Goal: Navigation & Orientation: Find specific page/section

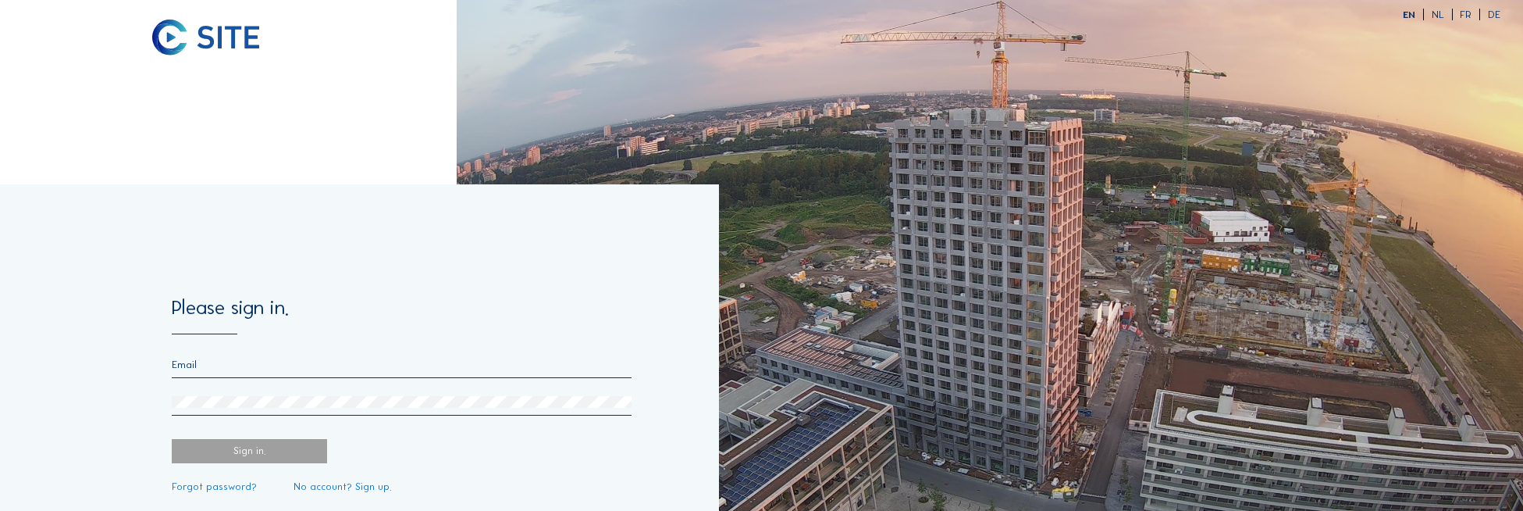
type input "[EMAIL_ADDRESS][DOMAIN_NAME]"
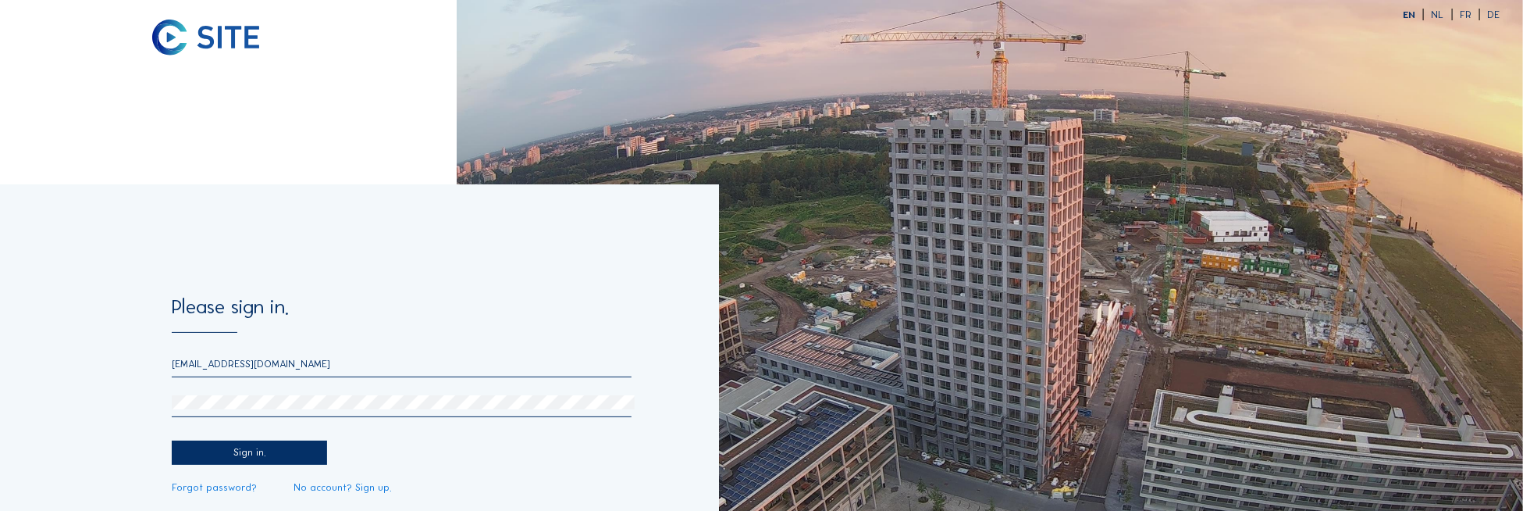
click at [226, 450] on div "Sign in." at bounding box center [249, 452] width 155 height 24
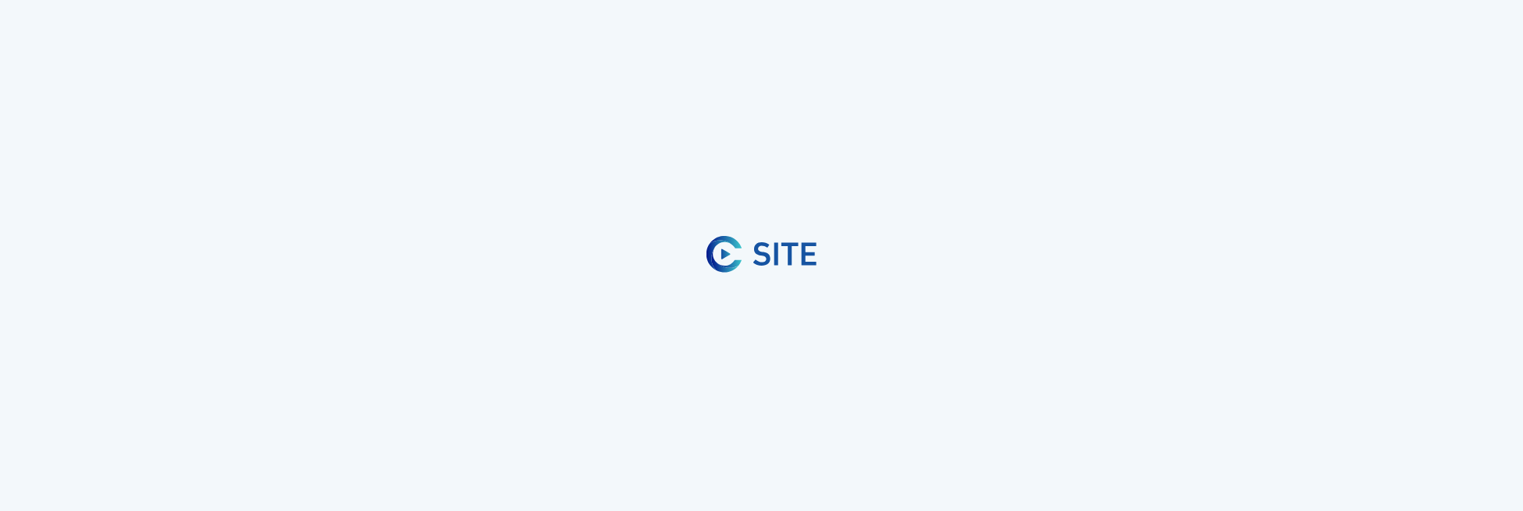
click at [264, 453] on div "Sign in." at bounding box center [249, 452] width 155 height 24
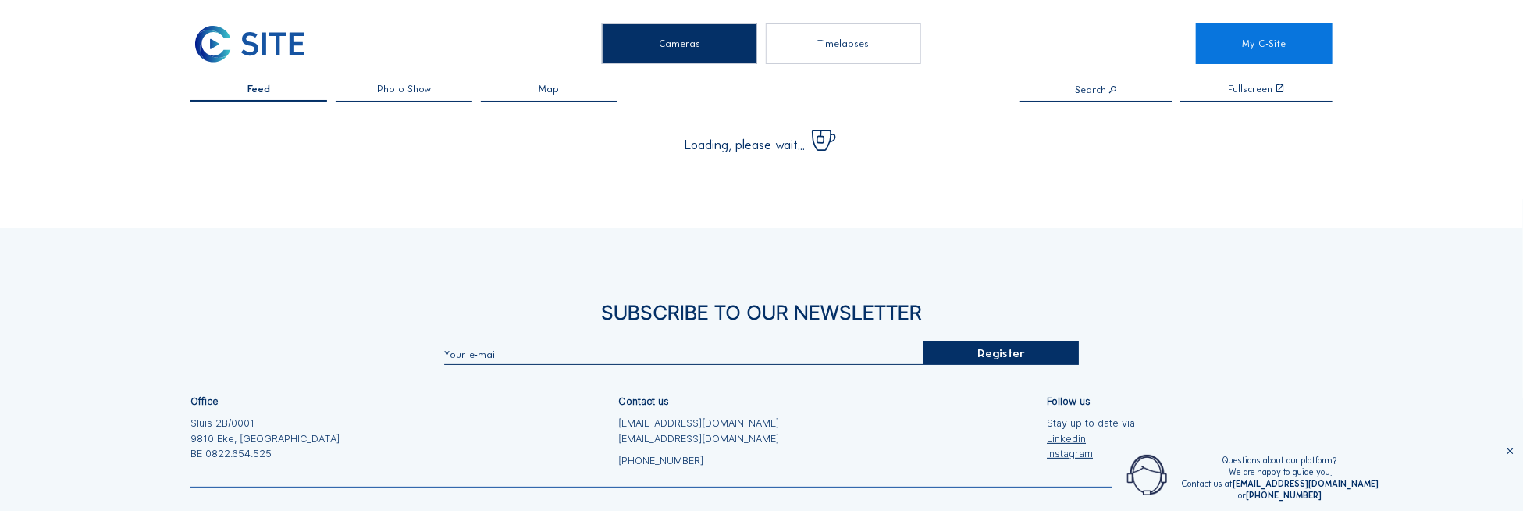
type input "[EMAIL_ADDRESS][DOMAIN_NAME]"
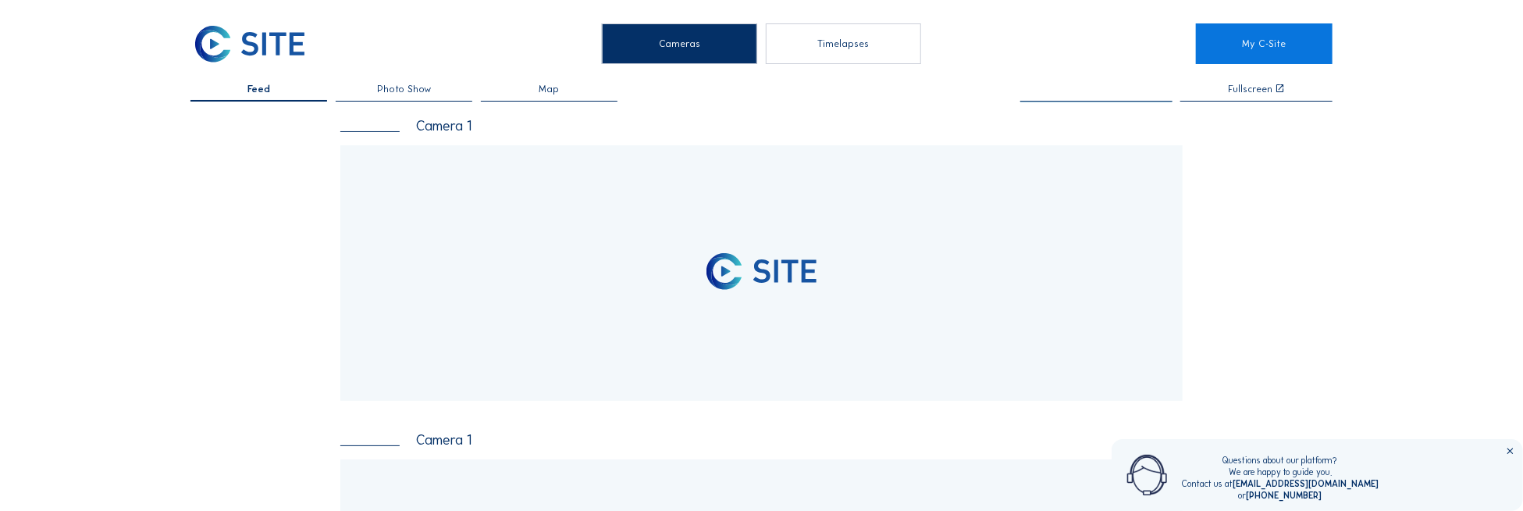
click at [1083, 92] on input "text" at bounding box center [1096, 89] width 152 height 11
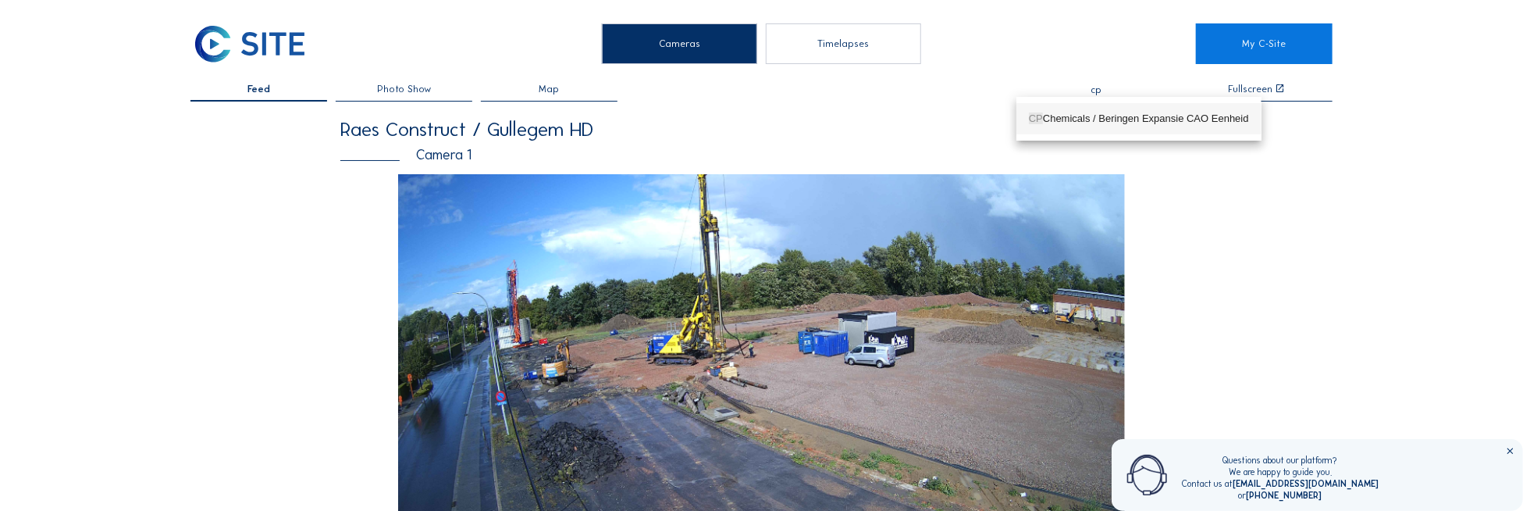
click at [1165, 116] on div "CP Chemicals / Beringen Expansie CAO Eenheid" at bounding box center [1139, 118] width 220 height 12
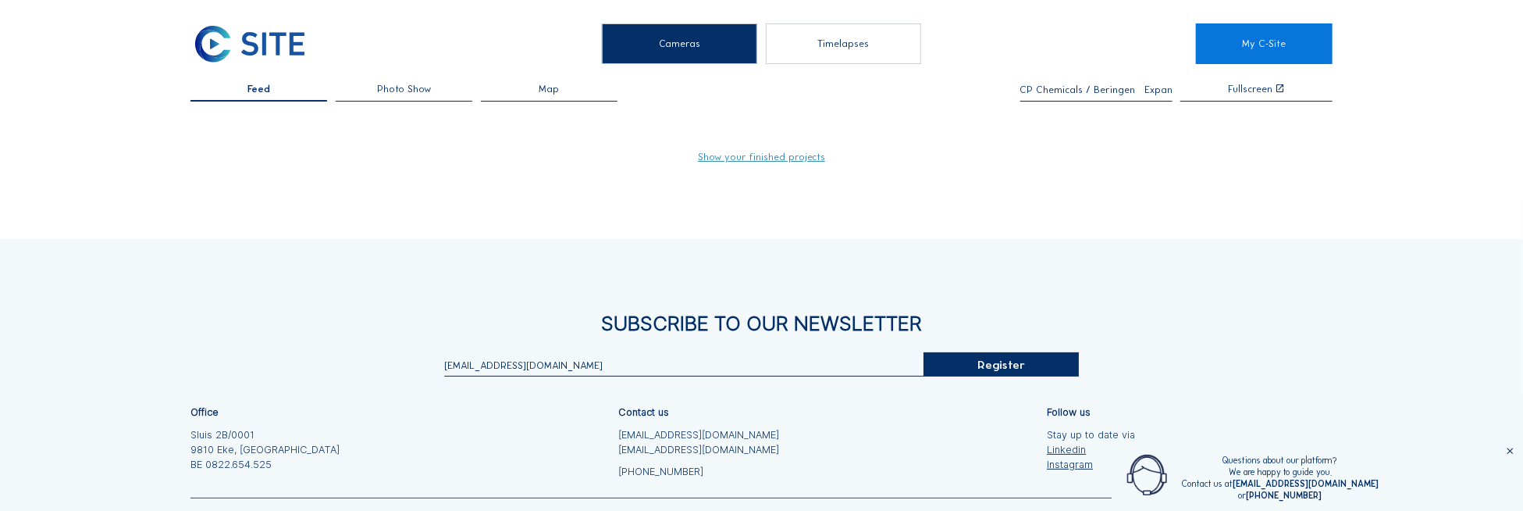
click at [1109, 96] on div "CP Chemicals / Beringen Expansie CAO Eenheid" at bounding box center [1096, 92] width 152 height 17
click at [1108, 93] on input "CP Chemicals / Beringen Expansie CAO Eenheid" at bounding box center [1096, 89] width 152 height 11
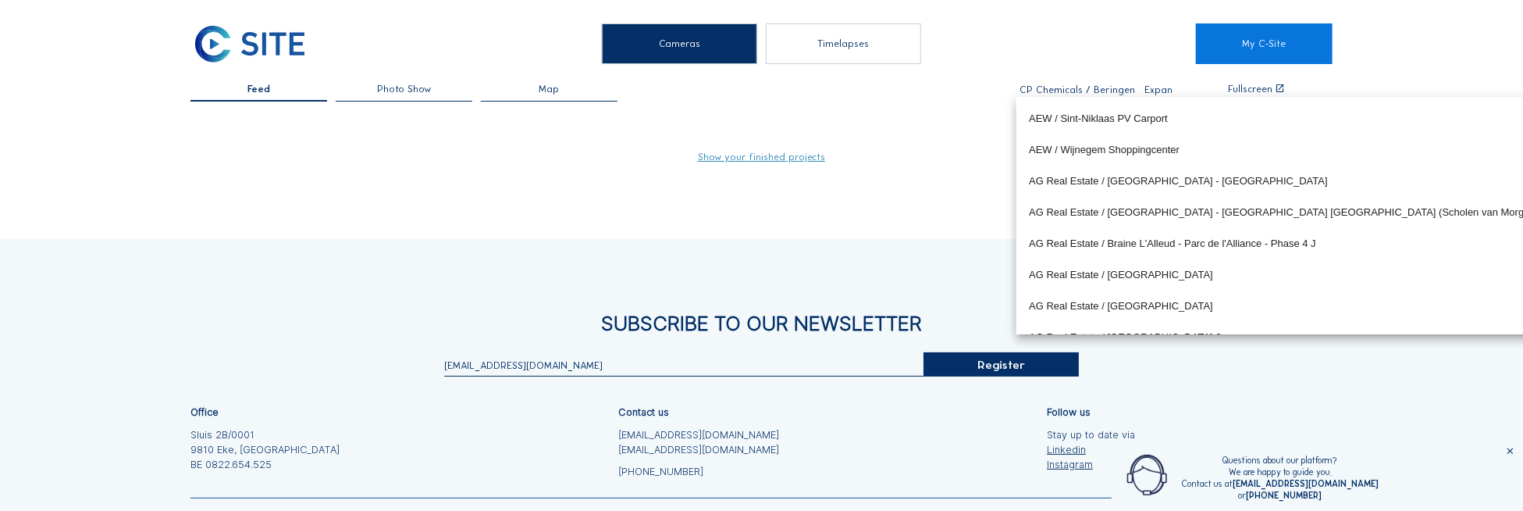
click at [1108, 93] on input "CP Chemicals / Beringen Expansie CAO Eenheid" at bounding box center [1096, 89] width 152 height 11
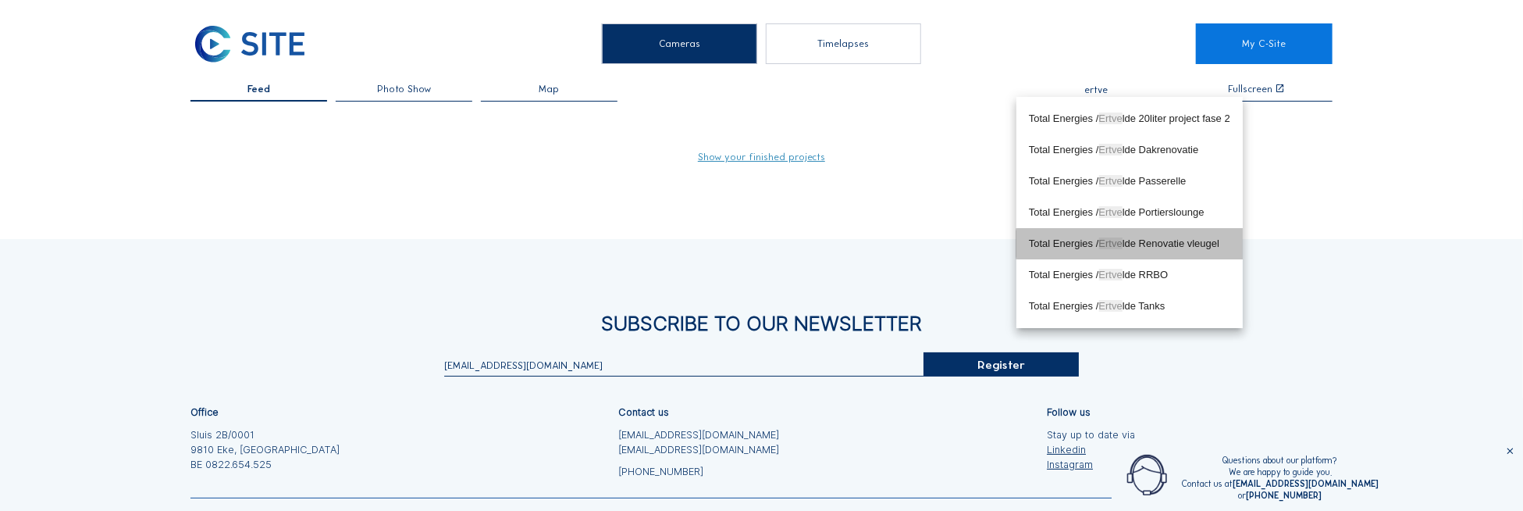
click at [1165, 238] on div "Total Energies / Ertve lde Renovatie vleugel" at bounding box center [1129, 243] width 201 height 12
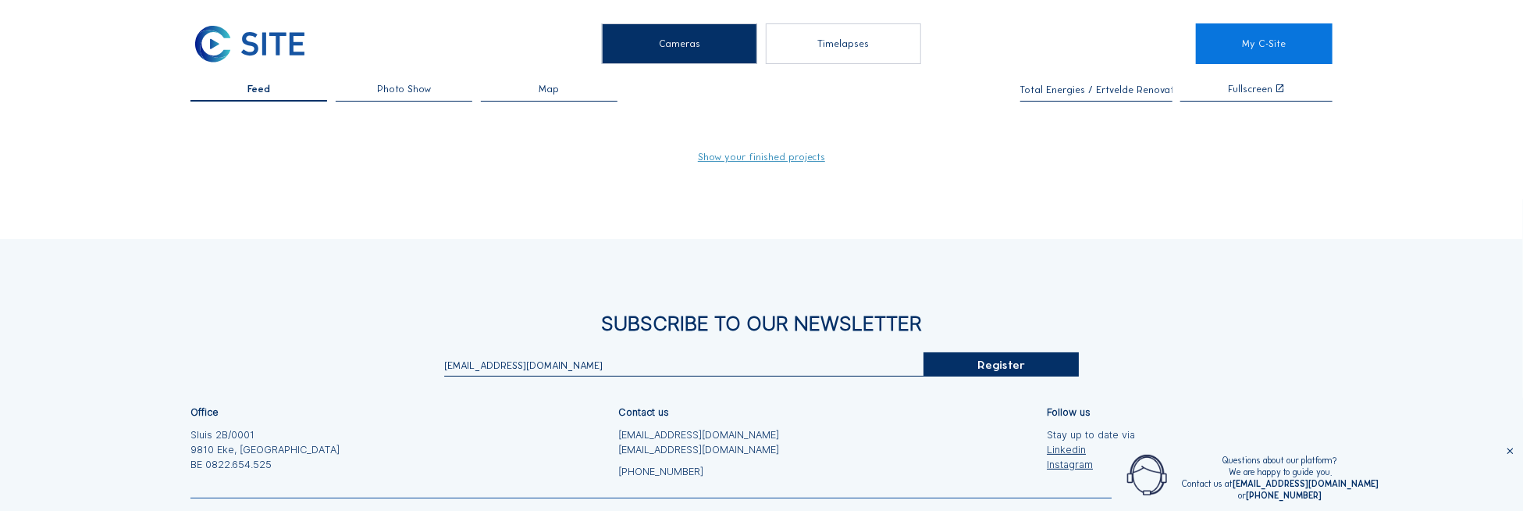
click at [794, 162] on link "Show your finished projects" at bounding box center [761, 157] width 127 height 10
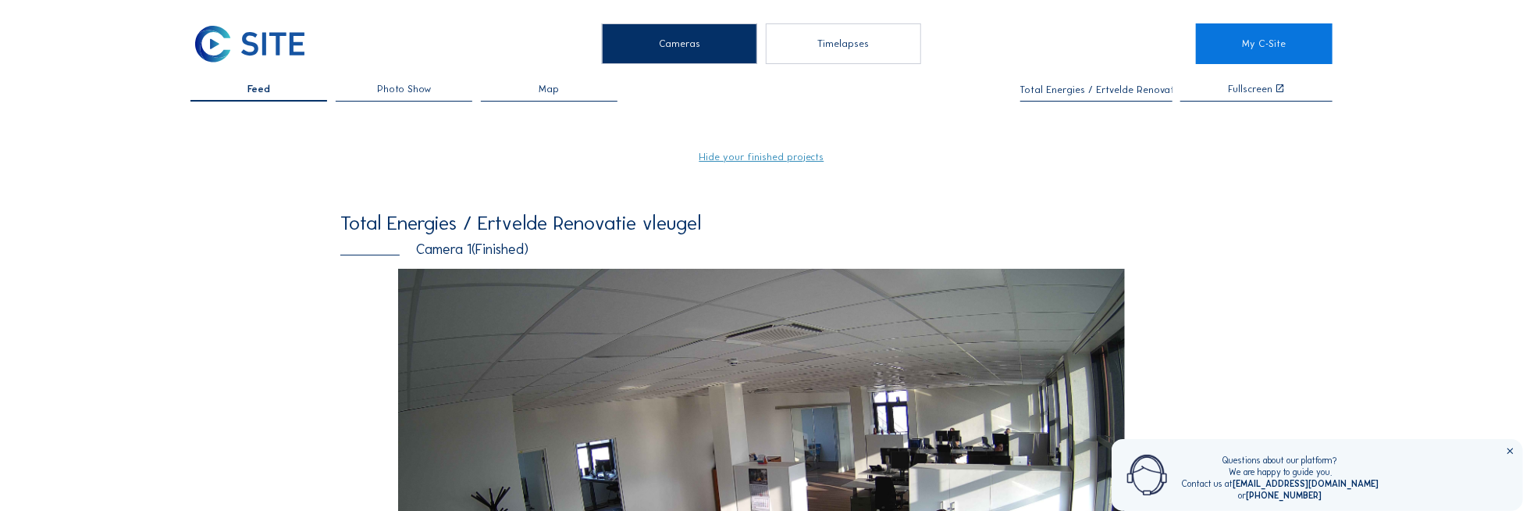
click at [1068, 94] on input "Total Energies / Ertvelde Renovatie vleugel" at bounding box center [1096, 89] width 152 height 11
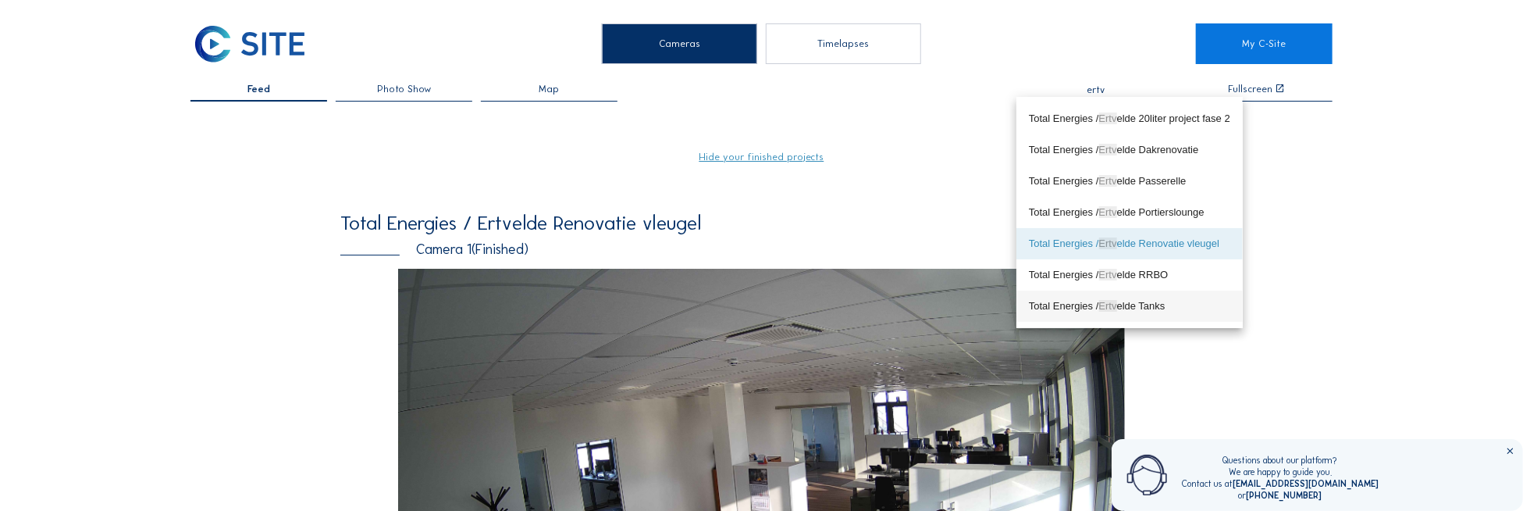
click at [1126, 306] on div "Total Energies / Ertv elde Tanks" at bounding box center [1129, 306] width 201 height 12
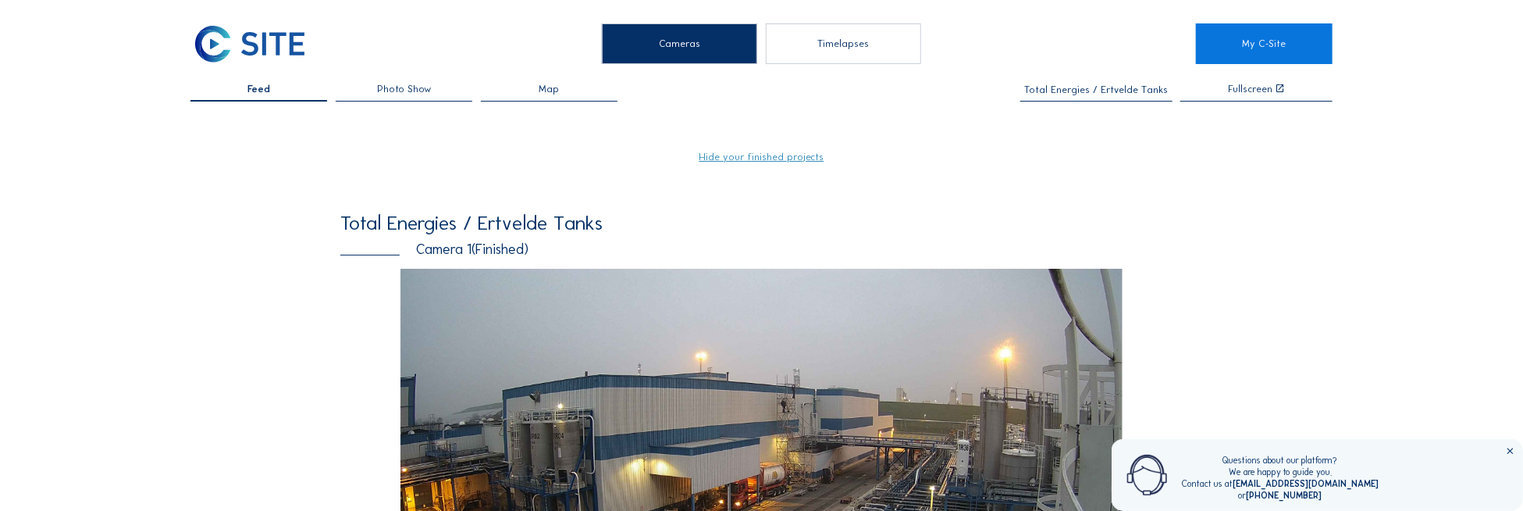
click at [1115, 94] on input "Total Energies / Ertvelde Tanks" at bounding box center [1096, 89] width 152 height 11
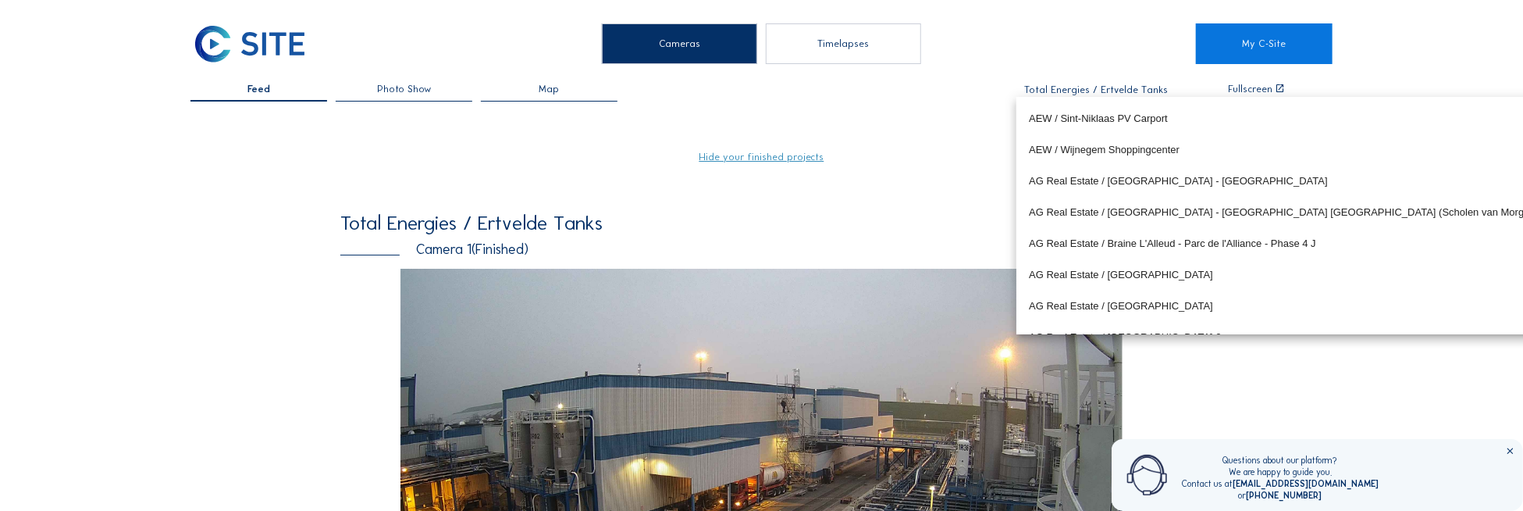
click at [1115, 93] on input "Total Energies / Ertvelde Tanks" at bounding box center [1096, 89] width 152 height 11
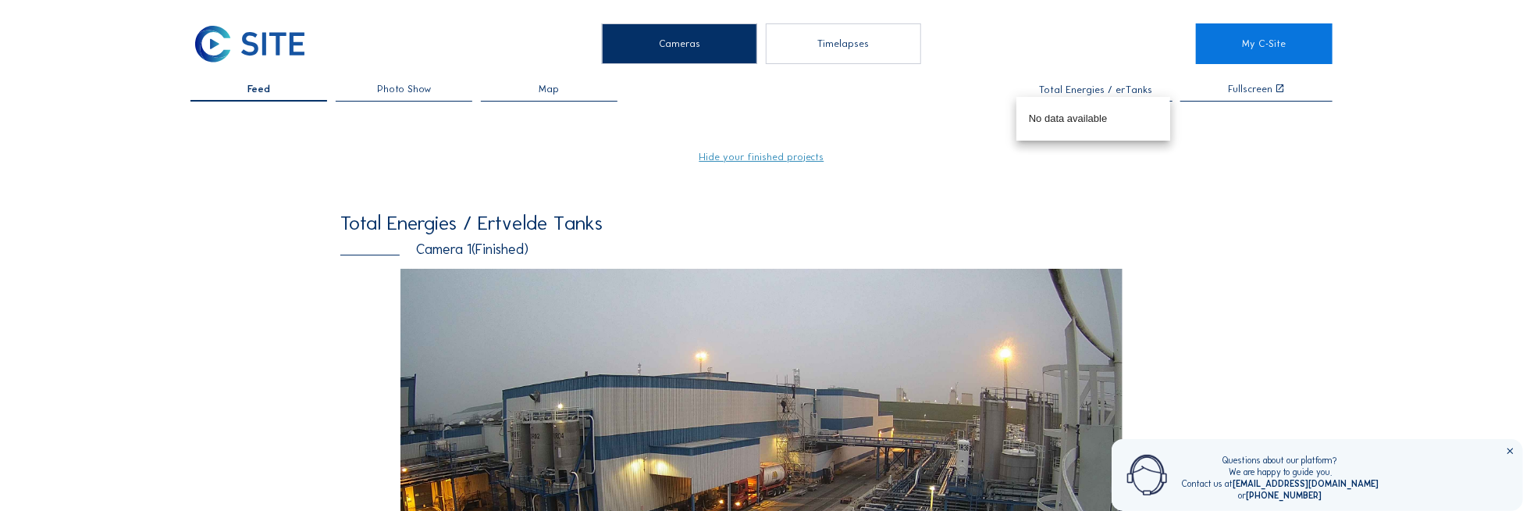
click at [1115, 93] on input "Total Energies / erTanks" at bounding box center [1096, 89] width 152 height 11
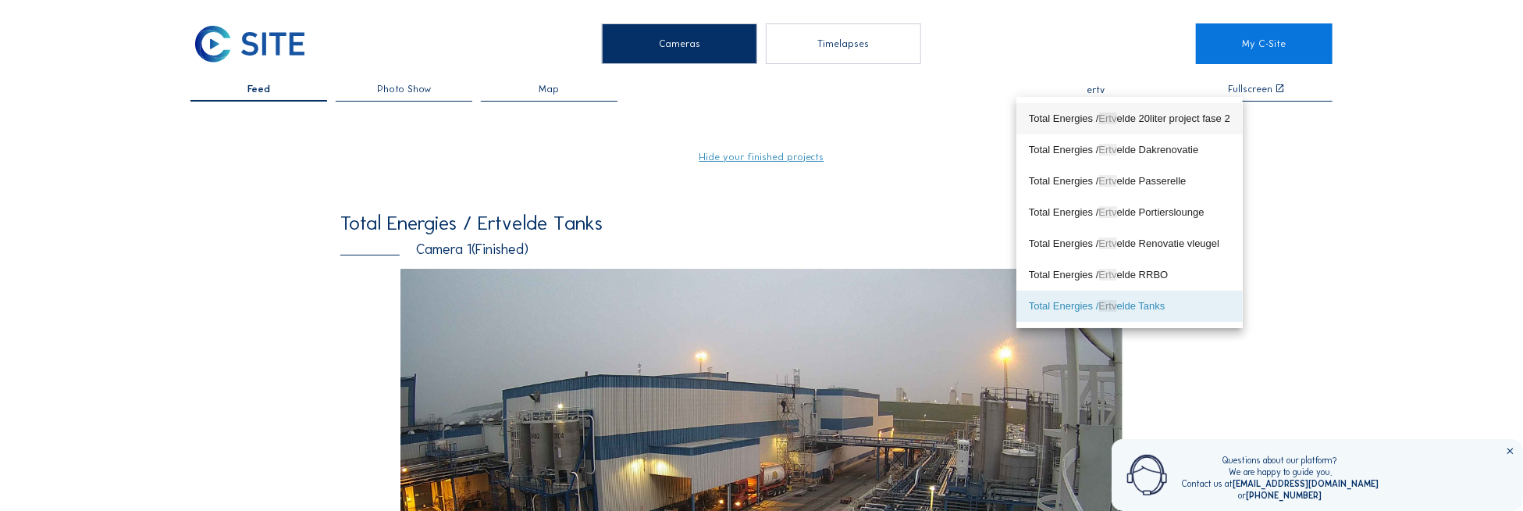
click at [1131, 117] on div "Total Energies / Ertv elde 20liter project fase 2" at bounding box center [1129, 118] width 201 height 12
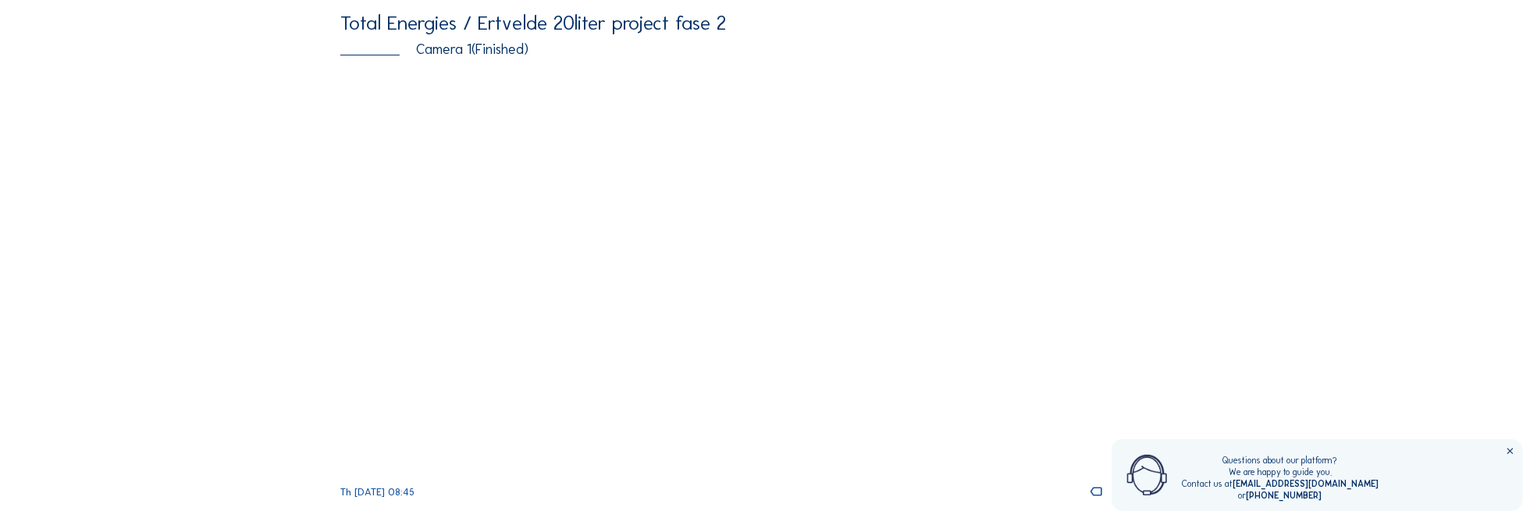
scroll to position [78, 0]
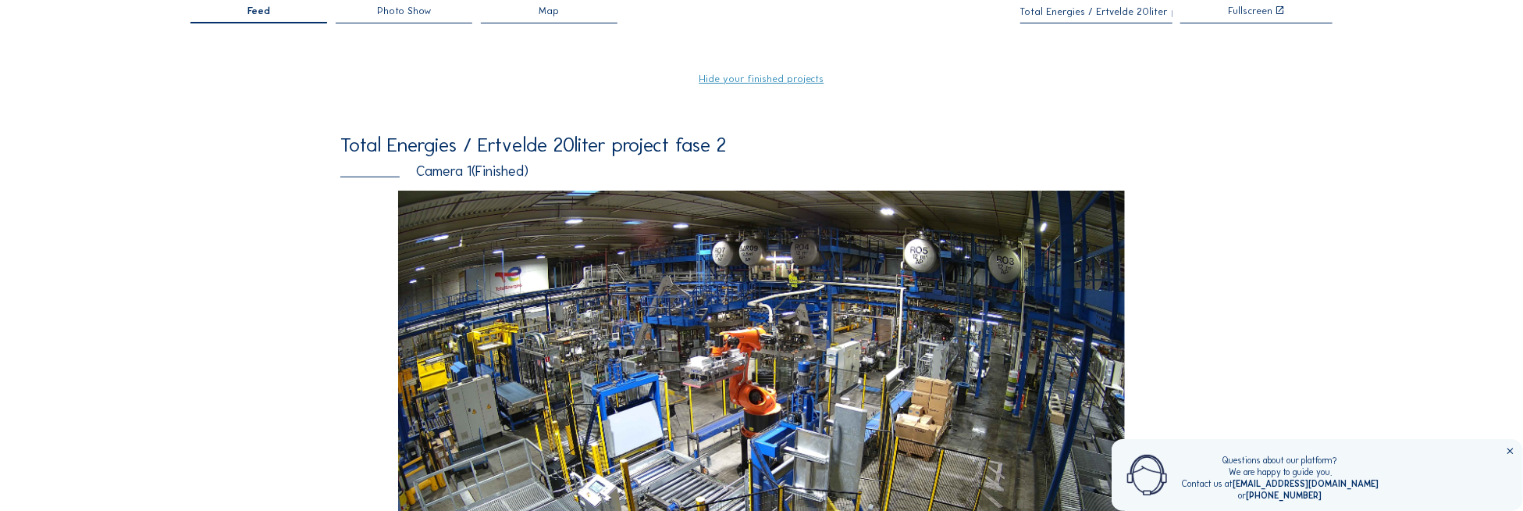
click at [1121, 12] on input "Total Energies / Ertvelde 20liter project fase 2" at bounding box center [1096, 11] width 152 height 11
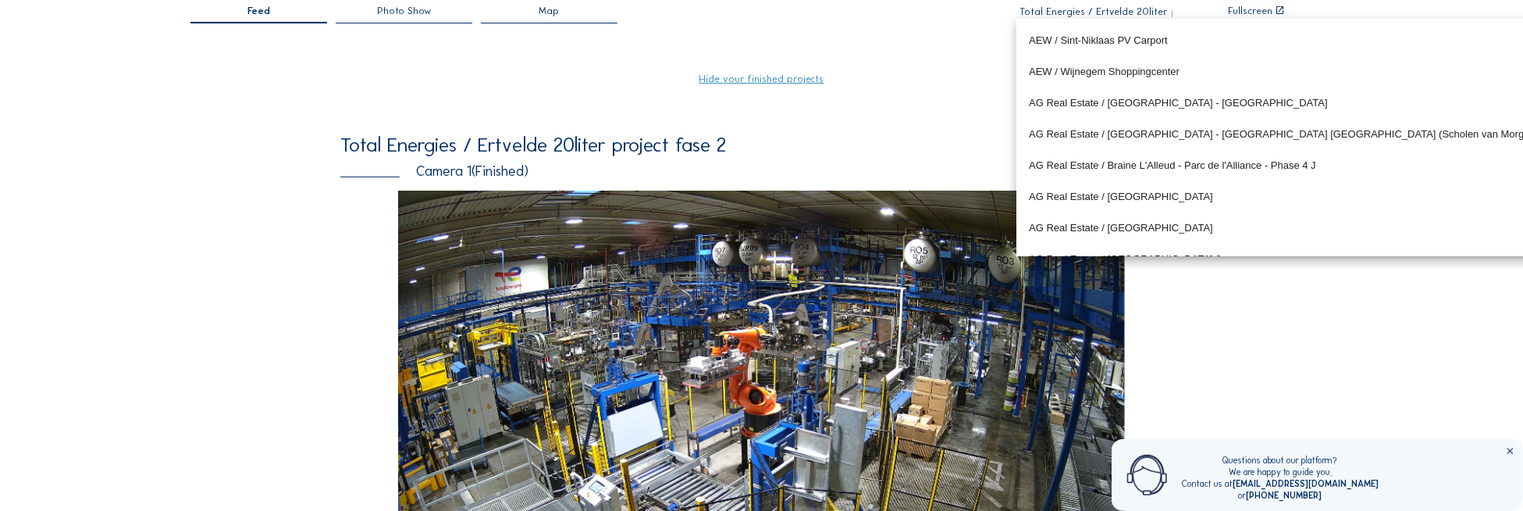
click at [1121, 12] on input "Total Energies / Ertvelde 20liter project fase 2" at bounding box center [1096, 11] width 152 height 11
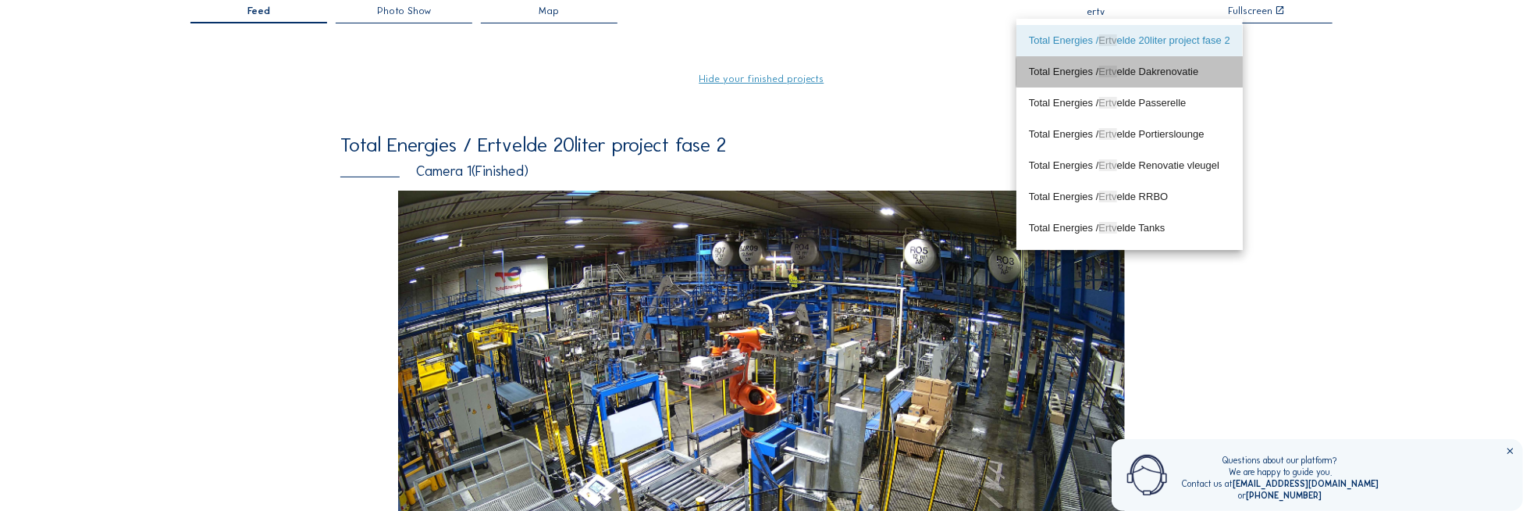
click at [1120, 70] on div "Total Energies / Ertv elde Dakrenovatie" at bounding box center [1129, 72] width 201 height 12
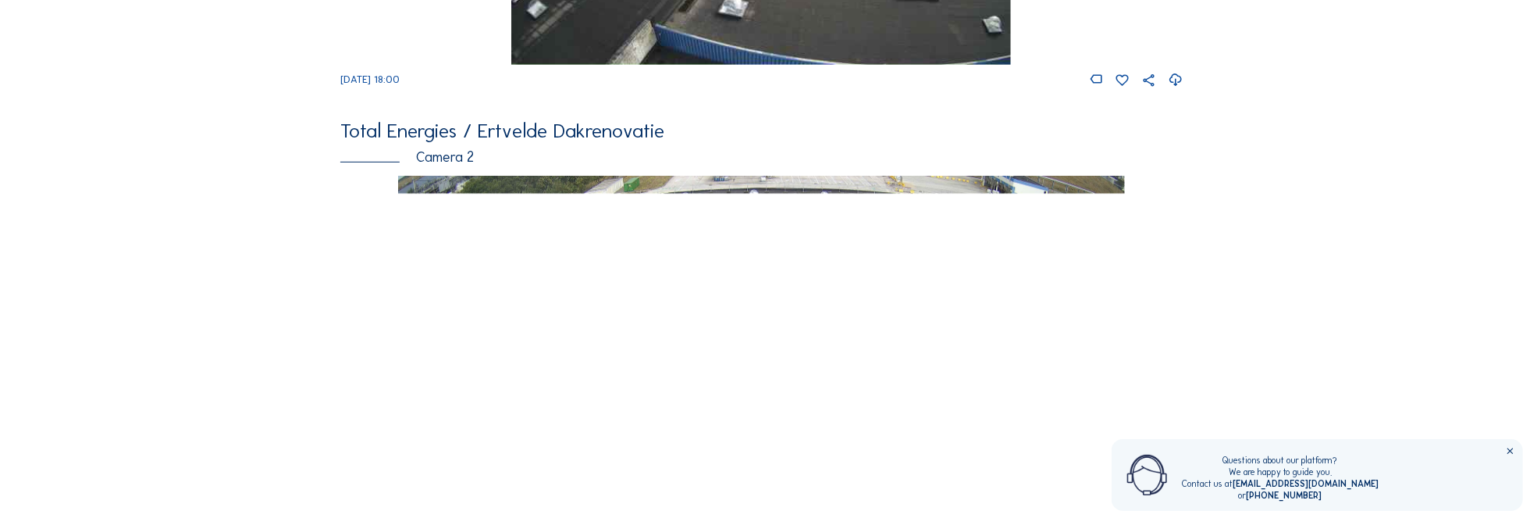
scroll to position [0, 0]
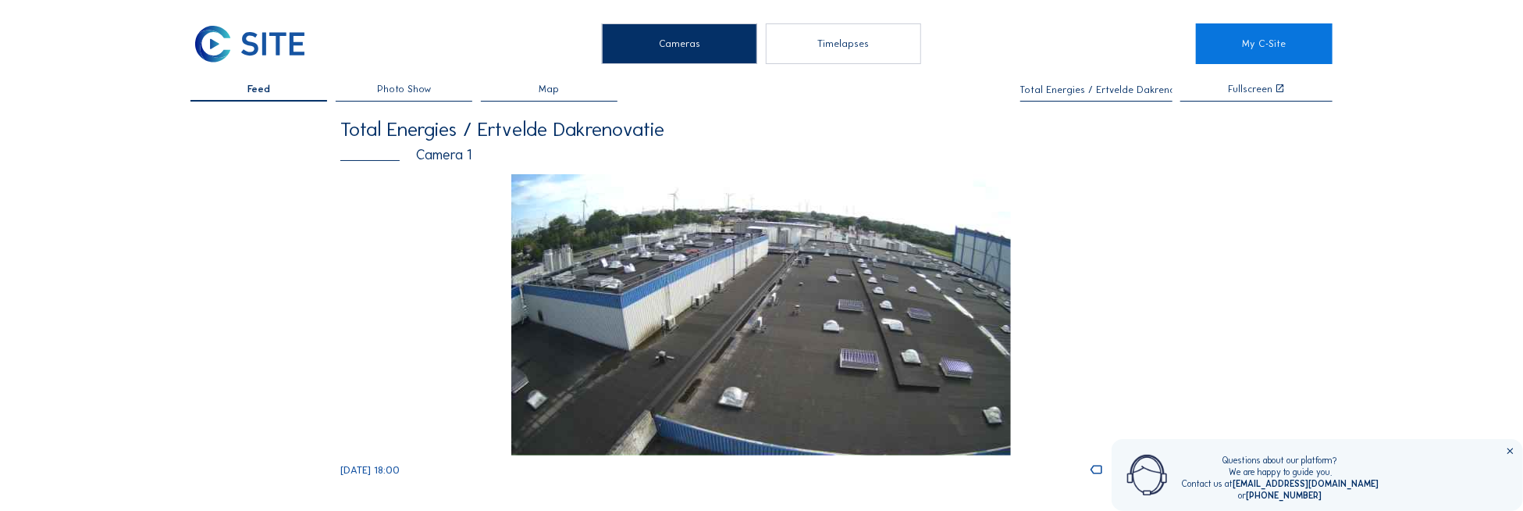
click at [1053, 85] on input "Total Energies / Ertvelde Dakrenovatie" at bounding box center [1096, 89] width 152 height 11
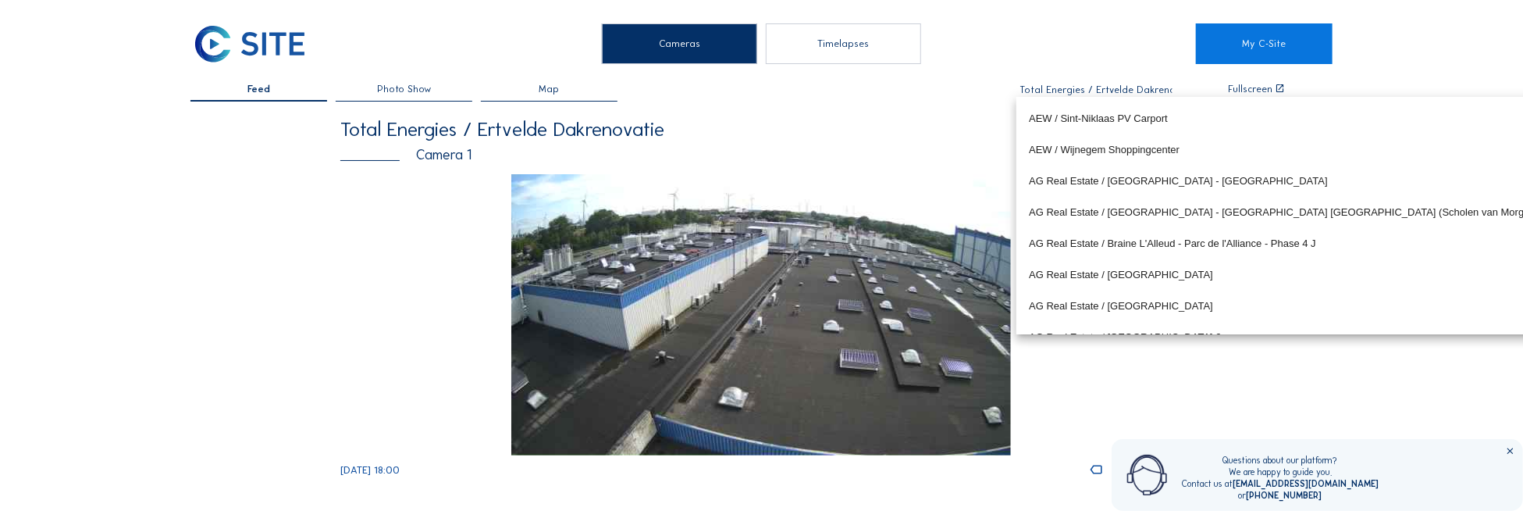
click at [1053, 85] on input "Total Energies / Ertvelde Dakrenovatie" at bounding box center [1096, 89] width 152 height 11
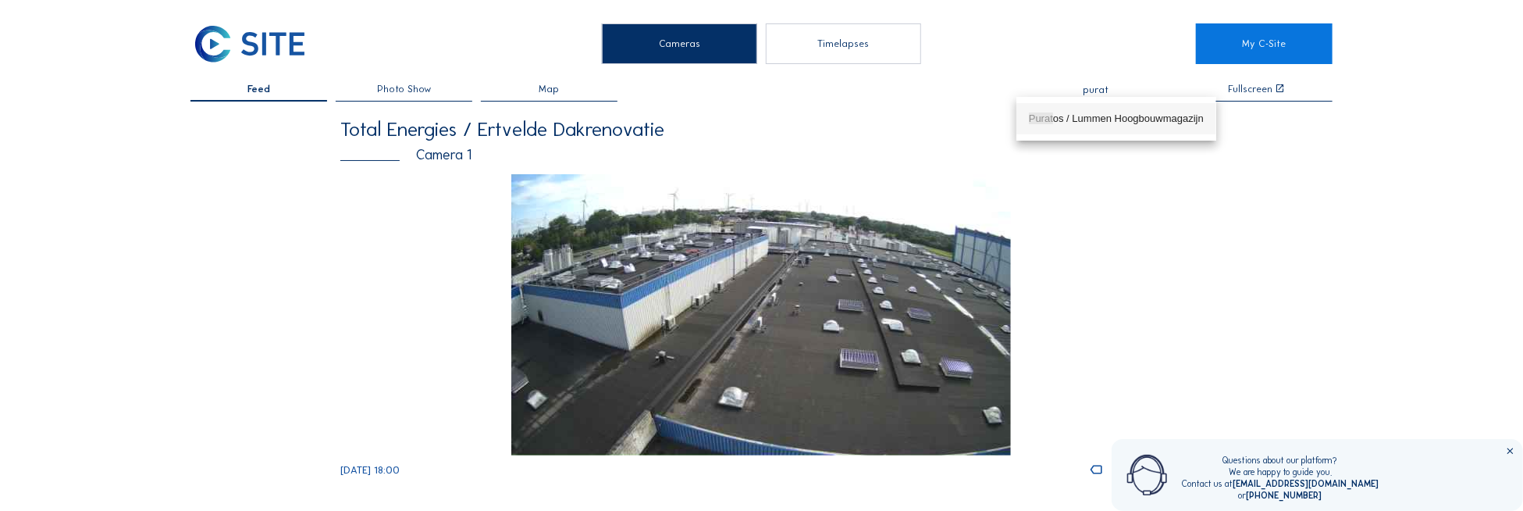
click at [1115, 113] on div "Purat os / Lummen Hoogbouwmagazijn" at bounding box center [1116, 118] width 175 height 12
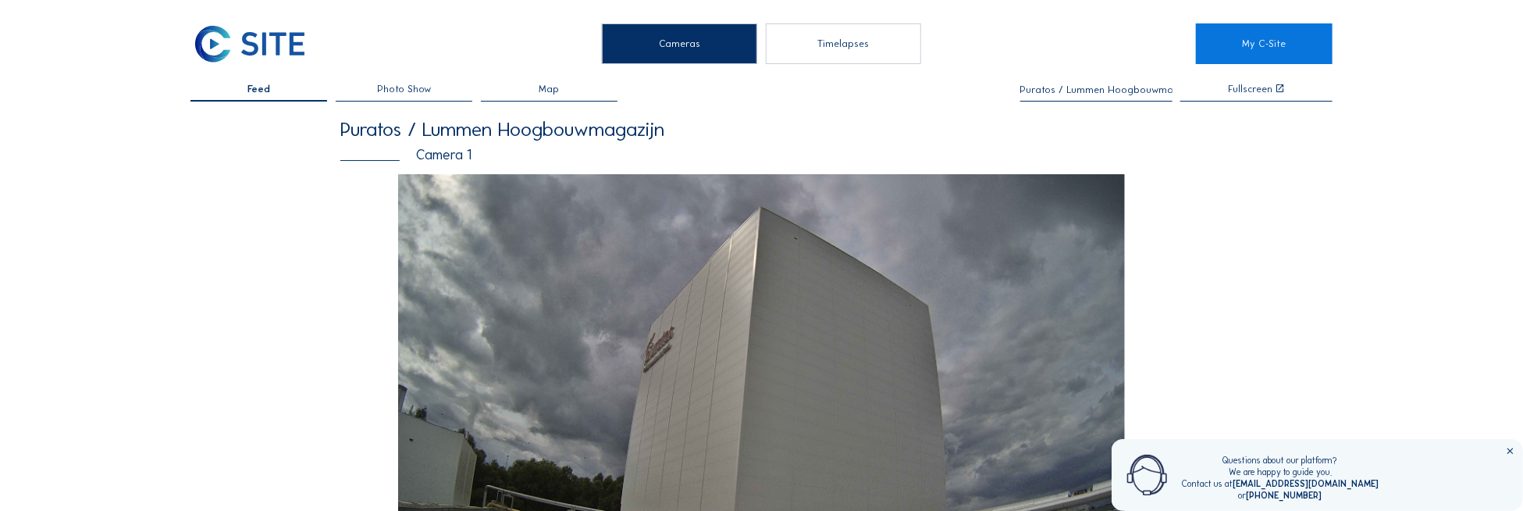
click at [1085, 90] on input "Puratos / Lummen Hoogbouwmagazijn" at bounding box center [1096, 89] width 152 height 11
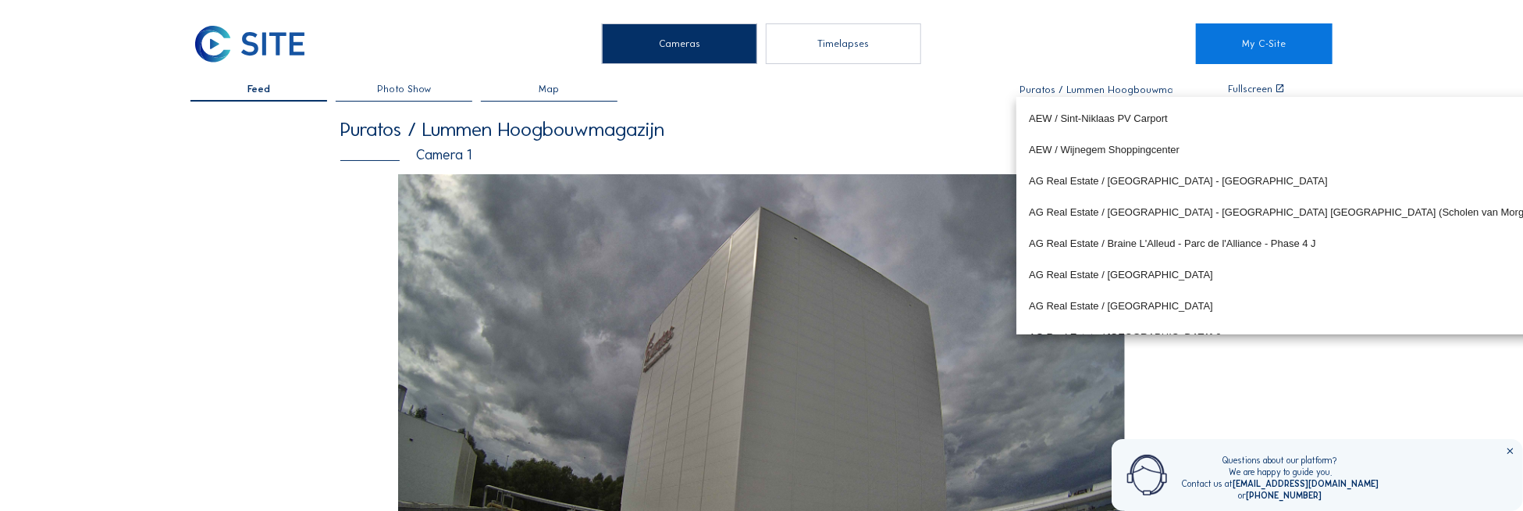
click at [1083, 91] on input "Puratos / Lummen Hoogbouwmagazijn" at bounding box center [1096, 89] width 152 height 11
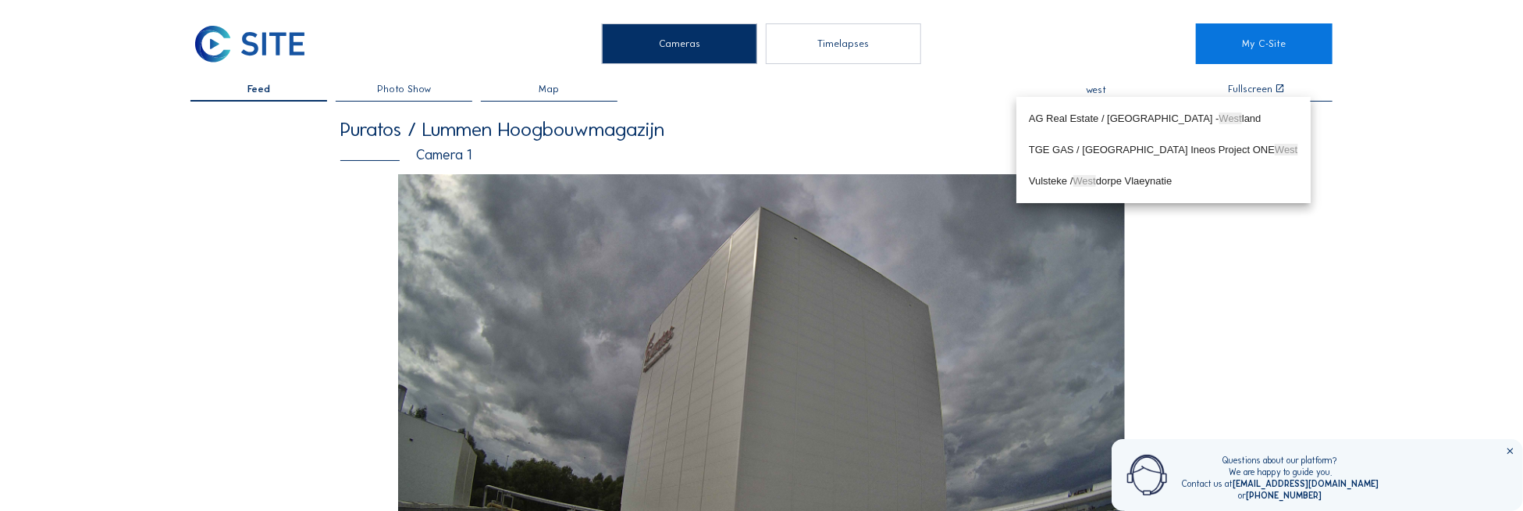
click at [1190, 181] on div "Vulsteke / West dorpe [GEOGRAPHIC_DATA]" at bounding box center [1163, 181] width 269 height 12
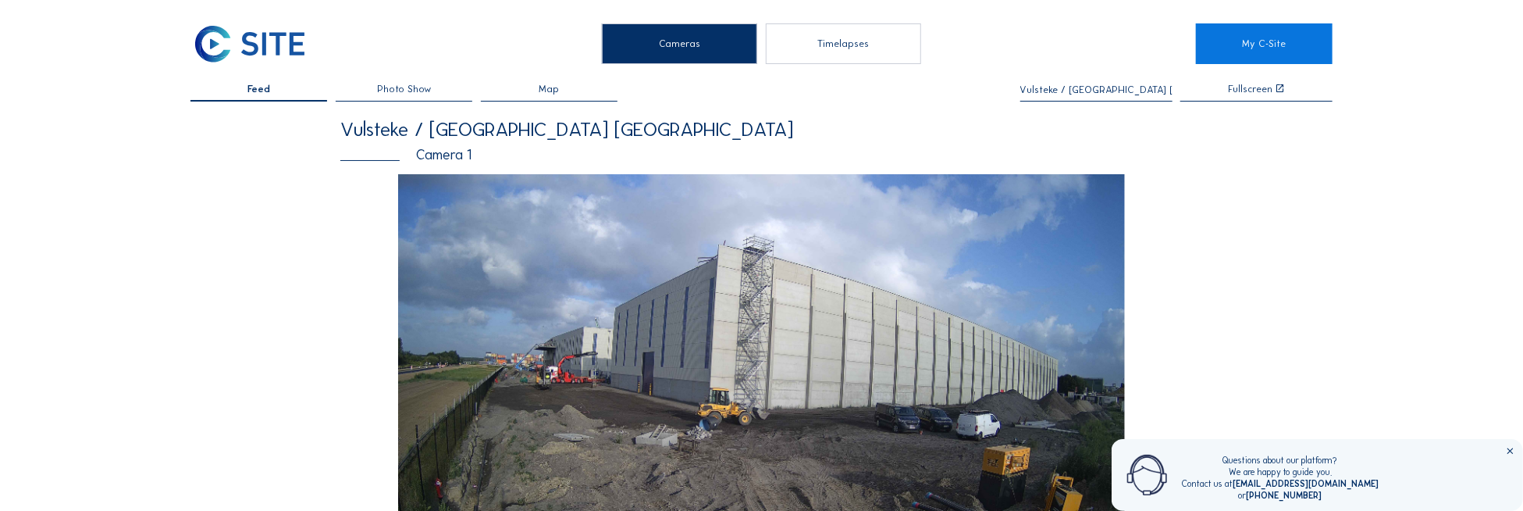
click at [1090, 90] on input "Vulsteke / [GEOGRAPHIC_DATA] [GEOGRAPHIC_DATA]" at bounding box center [1096, 89] width 152 height 11
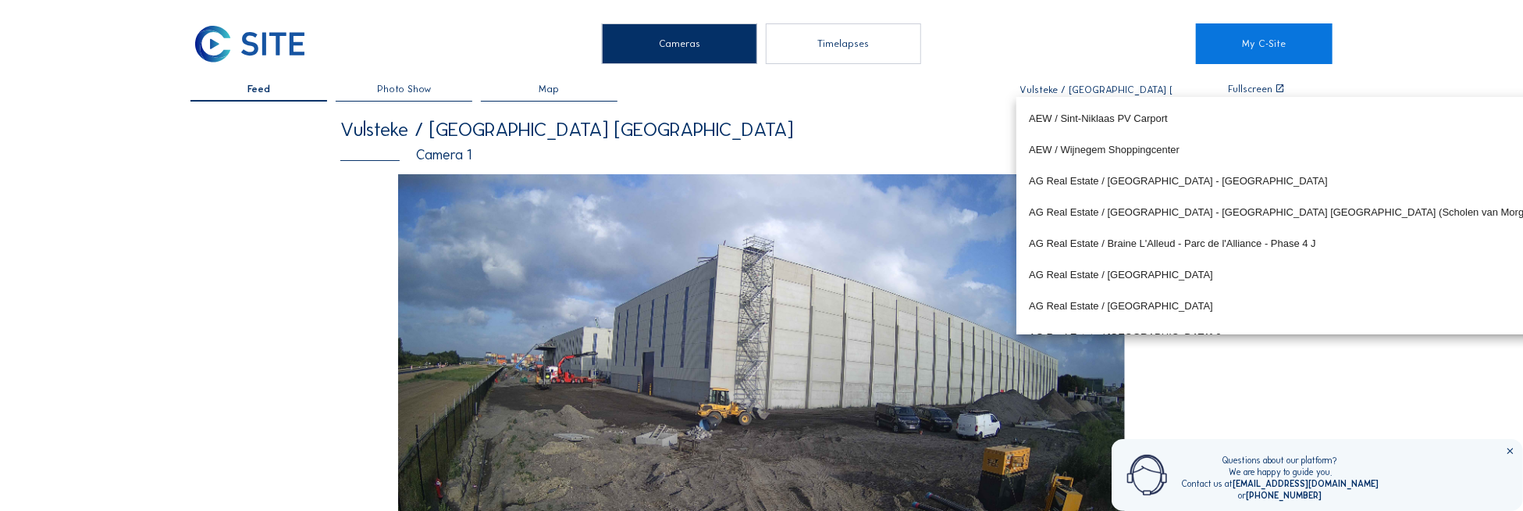
click at [1090, 90] on input "Vulsteke / [GEOGRAPHIC_DATA] [GEOGRAPHIC_DATA]" at bounding box center [1096, 89] width 152 height 11
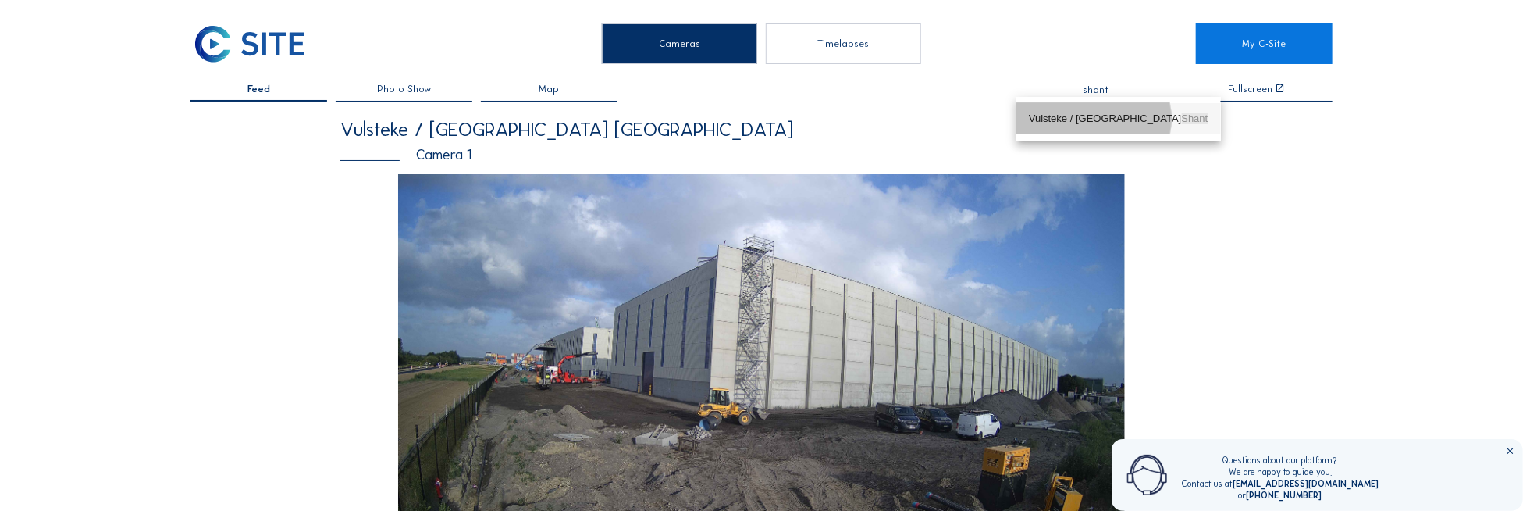
click at [1113, 113] on div "Vulsteke / [PERSON_NAME]" at bounding box center [1119, 118] width 180 height 12
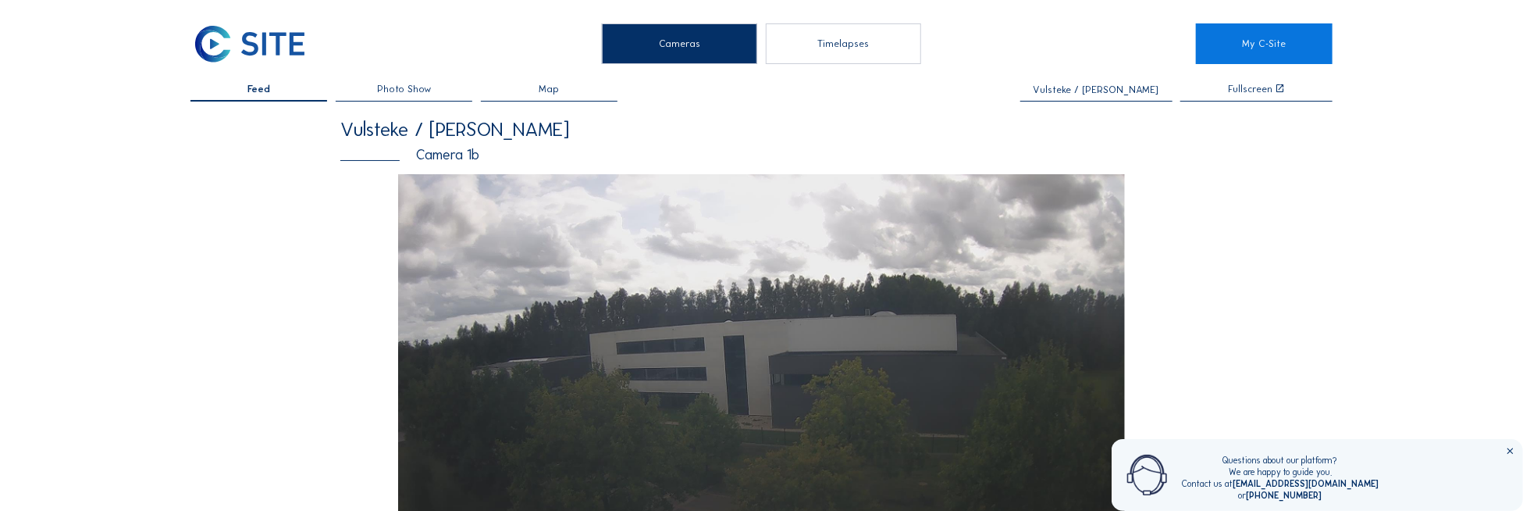
click at [1077, 85] on input "Vulsteke / [PERSON_NAME]" at bounding box center [1096, 89] width 152 height 11
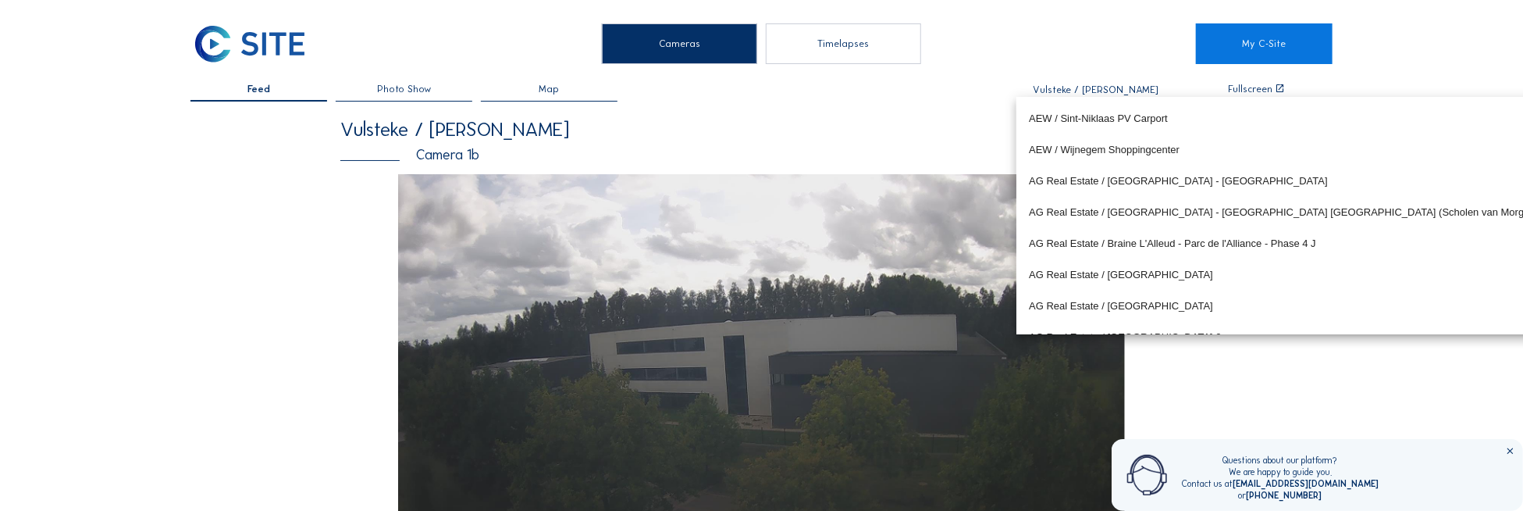
click at [1077, 85] on input "Vulsteke / [PERSON_NAME]" at bounding box center [1096, 89] width 152 height 11
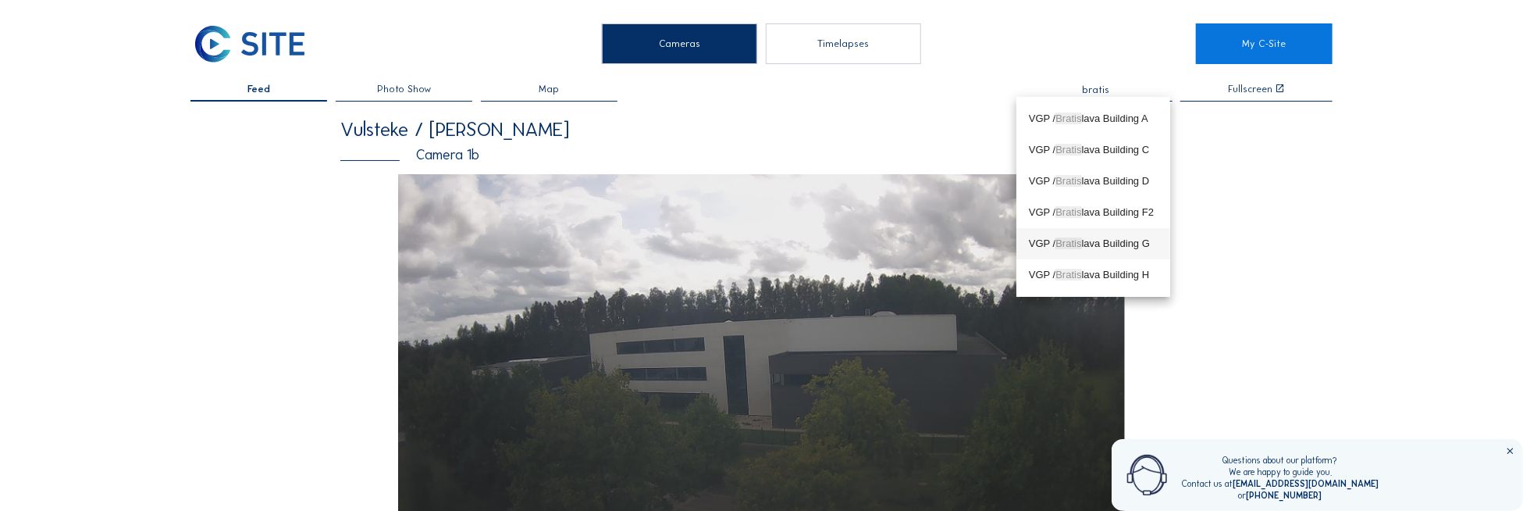
click at [1087, 251] on div "VGP / Bratis lava Building G" at bounding box center [1093, 243] width 129 height 25
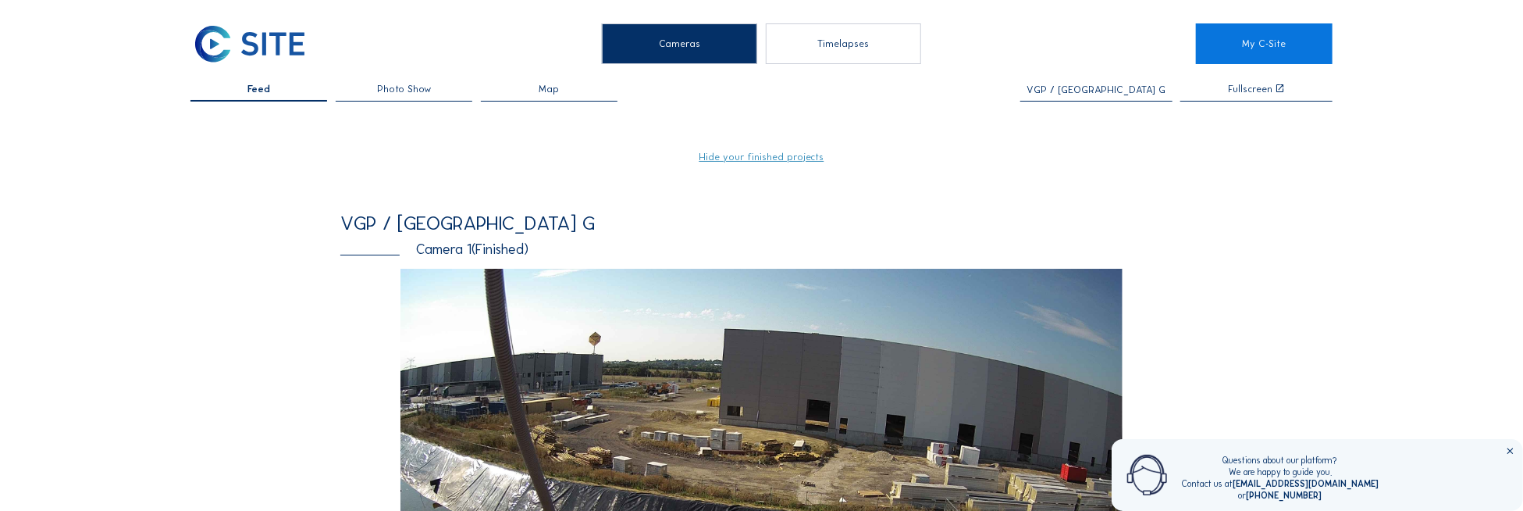
click at [1133, 91] on input "VGP / [GEOGRAPHIC_DATA] G" at bounding box center [1096, 89] width 152 height 11
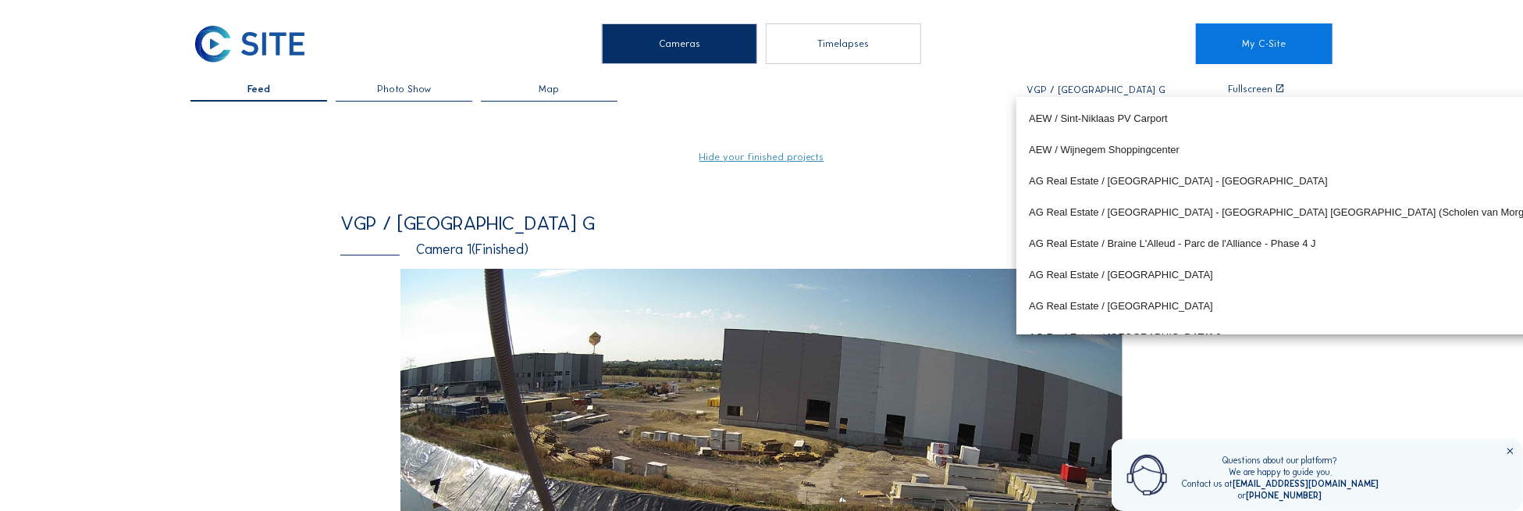
click at [1133, 91] on input "VGP / [GEOGRAPHIC_DATA] G" at bounding box center [1096, 89] width 152 height 11
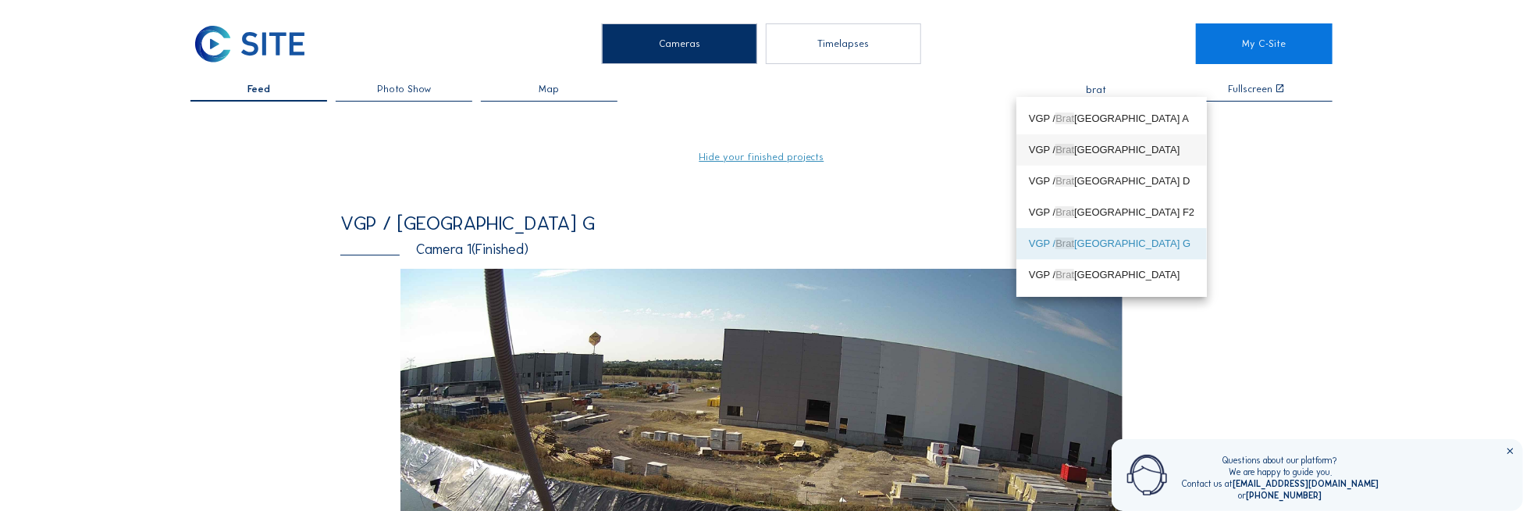
click at [1103, 139] on div "VGP / [GEOGRAPHIC_DATA] C" at bounding box center [1111, 149] width 165 height 25
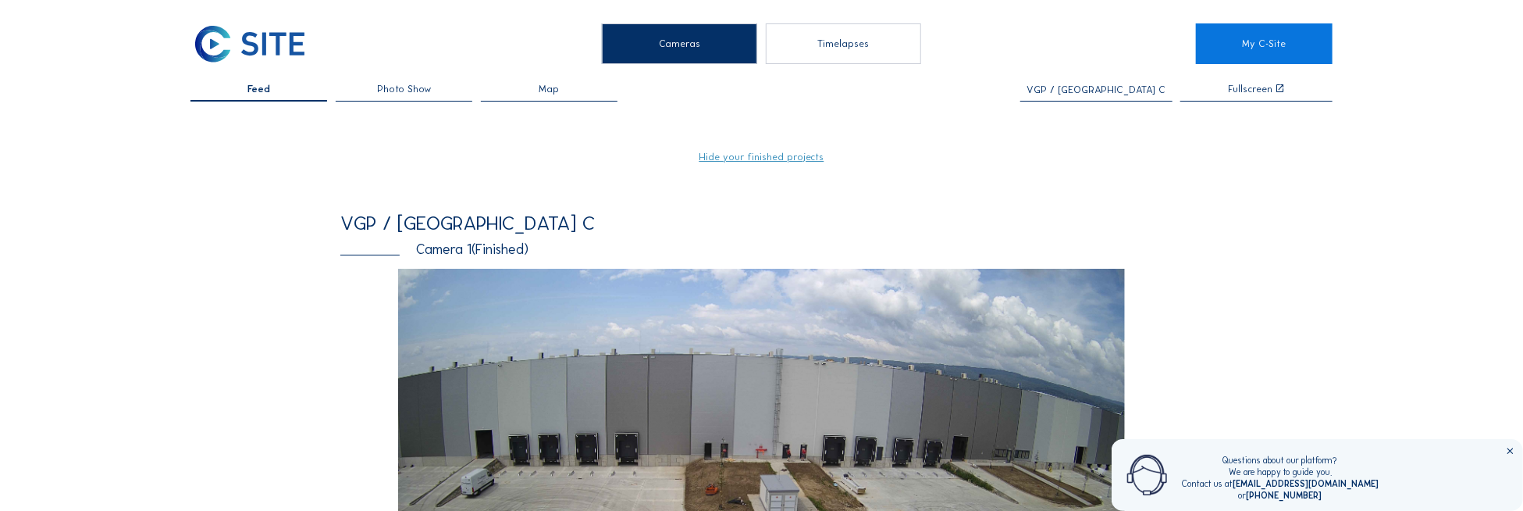
click at [1055, 87] on input "VGP / [GEOGRAPHIC_DATA] C" at bounding box center [1096, 89] width 152 height 11
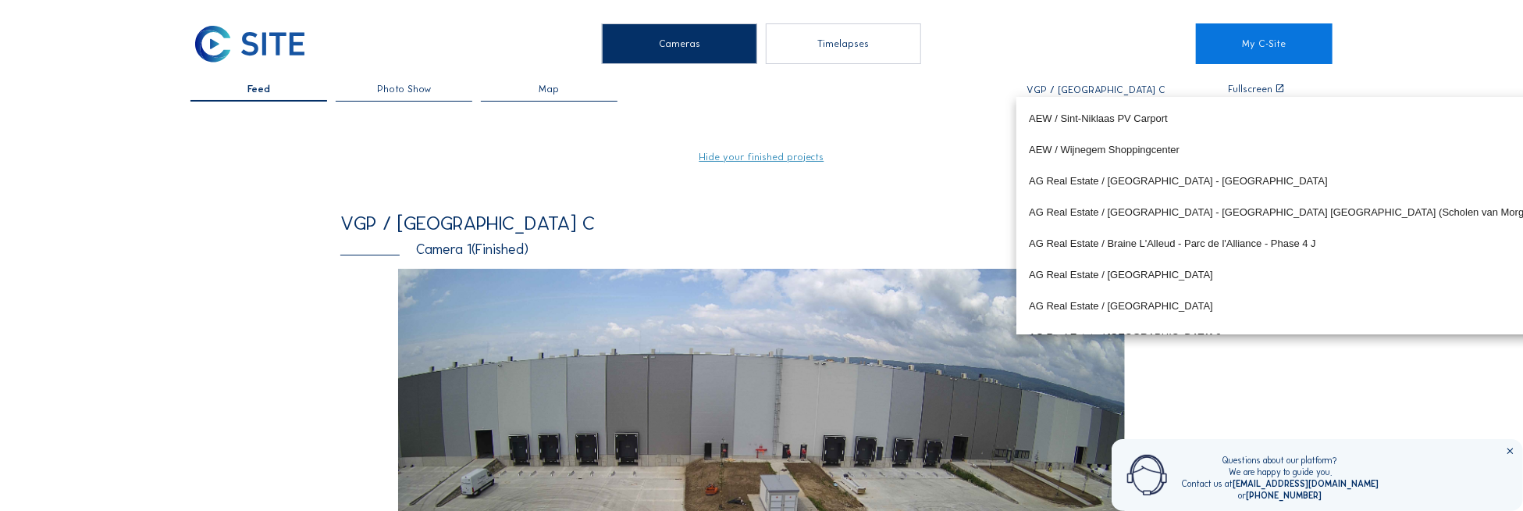
click at [1055, 87] on input "VGP / [GEOGRAPHIC_DATA] C" at bounding box center [1096, 89] width 152 height 11
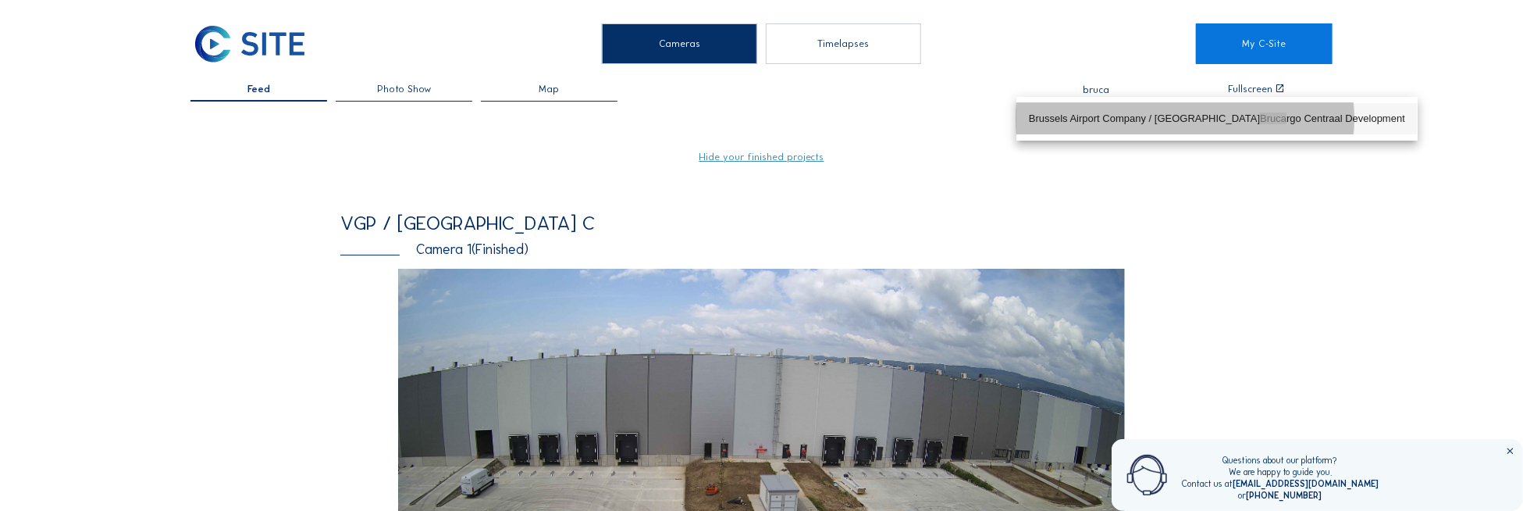
click at [1244, 122] on div "Brussels Airport Company / [GEOGRAPHIC_DATA] Bruca rgo Centraal Development" at bounding box center [1217, 118] width 376 height 12
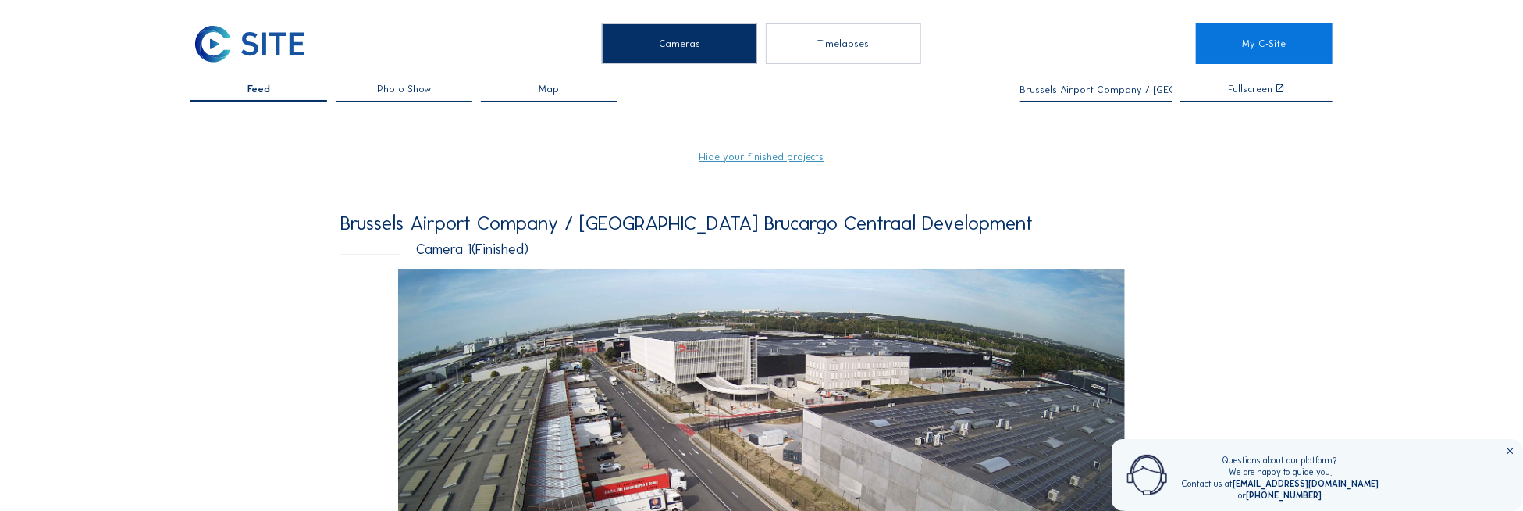
click at [1041, 87] on input "Brussels Airport Company / [GEOGRAPHIC_DATA] Brucargo Centraal Development" at bounding box center [1096, 89] width 152 height 11
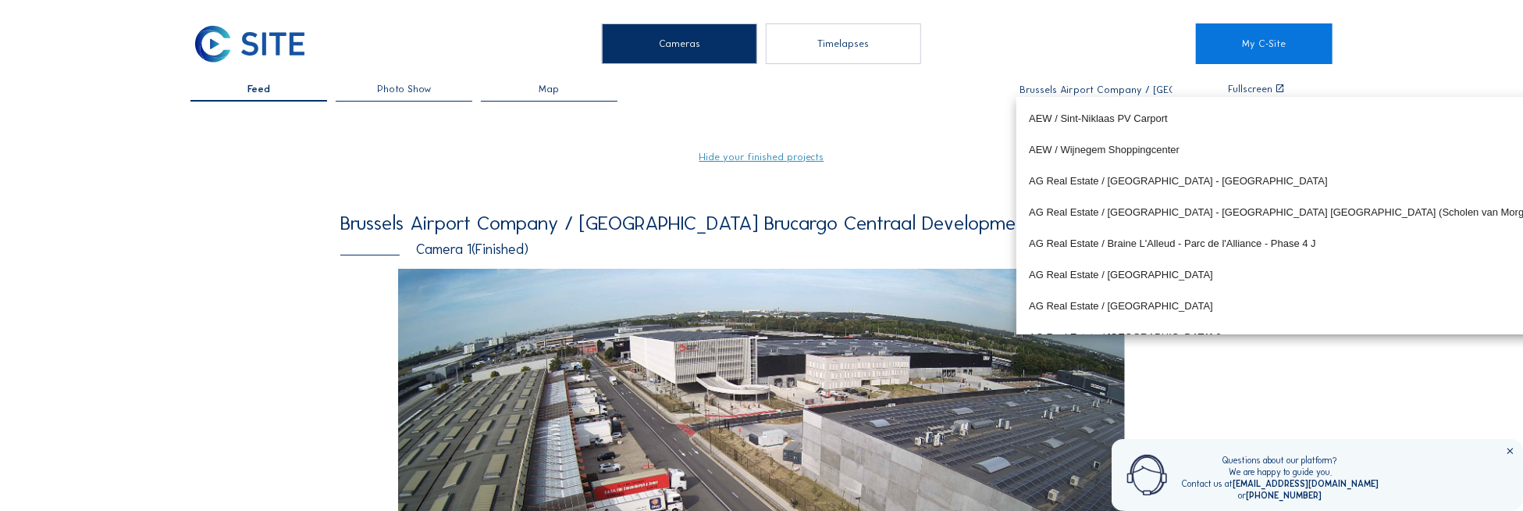
click at [1041, 87] on input "Brussels Airport Company / [GEOGRAPHIC_DATA] Brucargo Centraal Development" at bounding box center [1096, 89] width 152 height 11
type input """
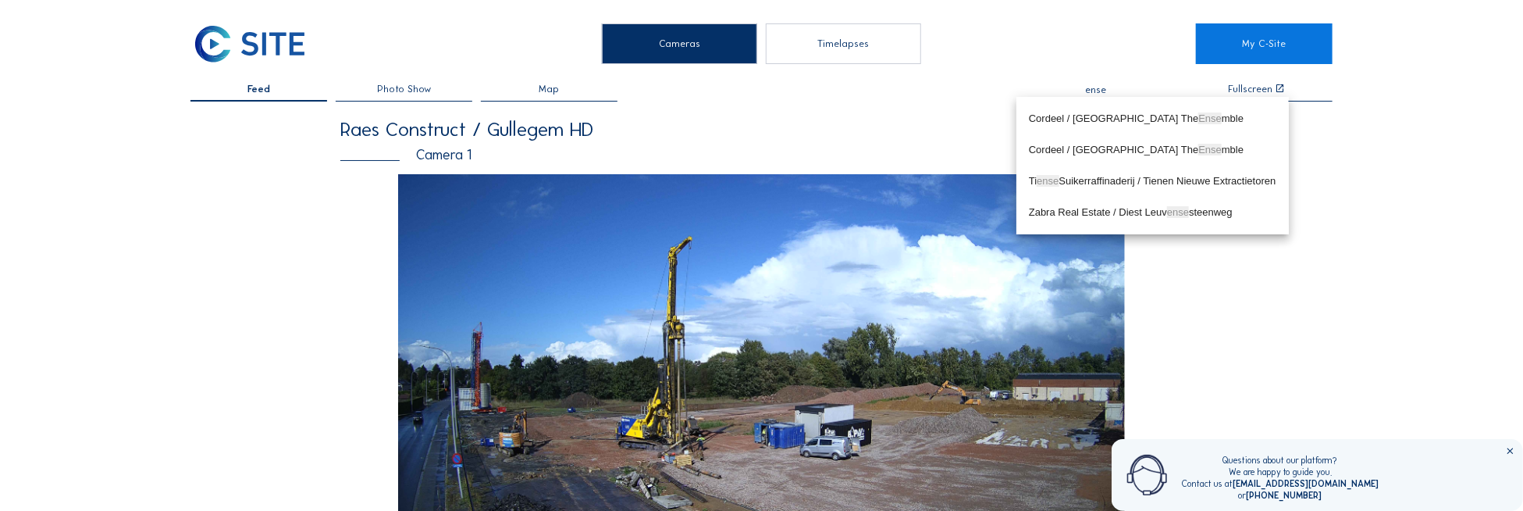
click at [1076, 116] on div "Cordeel / [GEOGRAPHIC_DATA] The Ense mble" at bounding box center [1152, 118] width 247 height 12
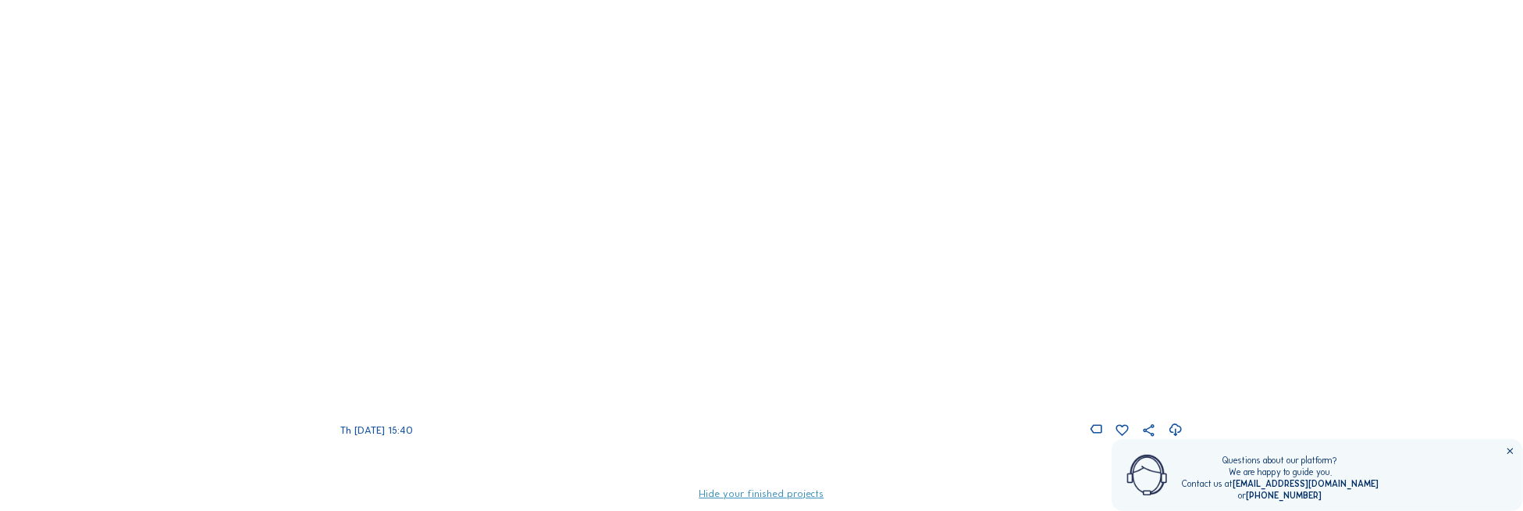
scroll to position [156, 0]
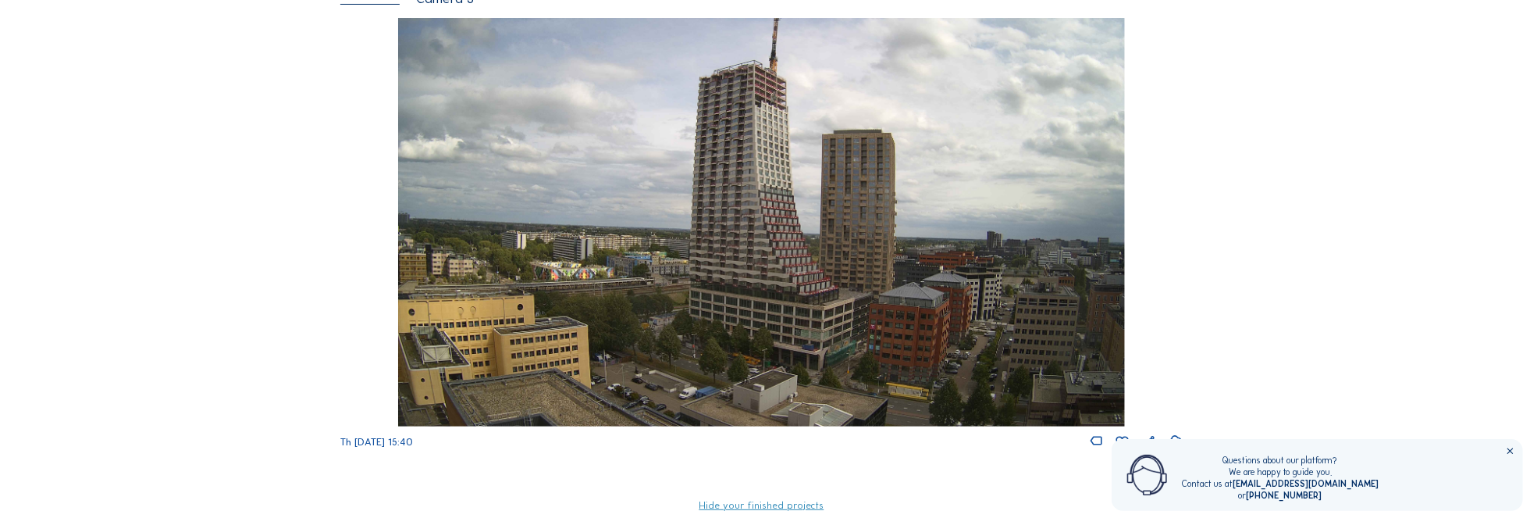
type input "Cordeel / Amsterdam The Ensemble"
